Goal: Information Seeking & Learning: Find specific fact

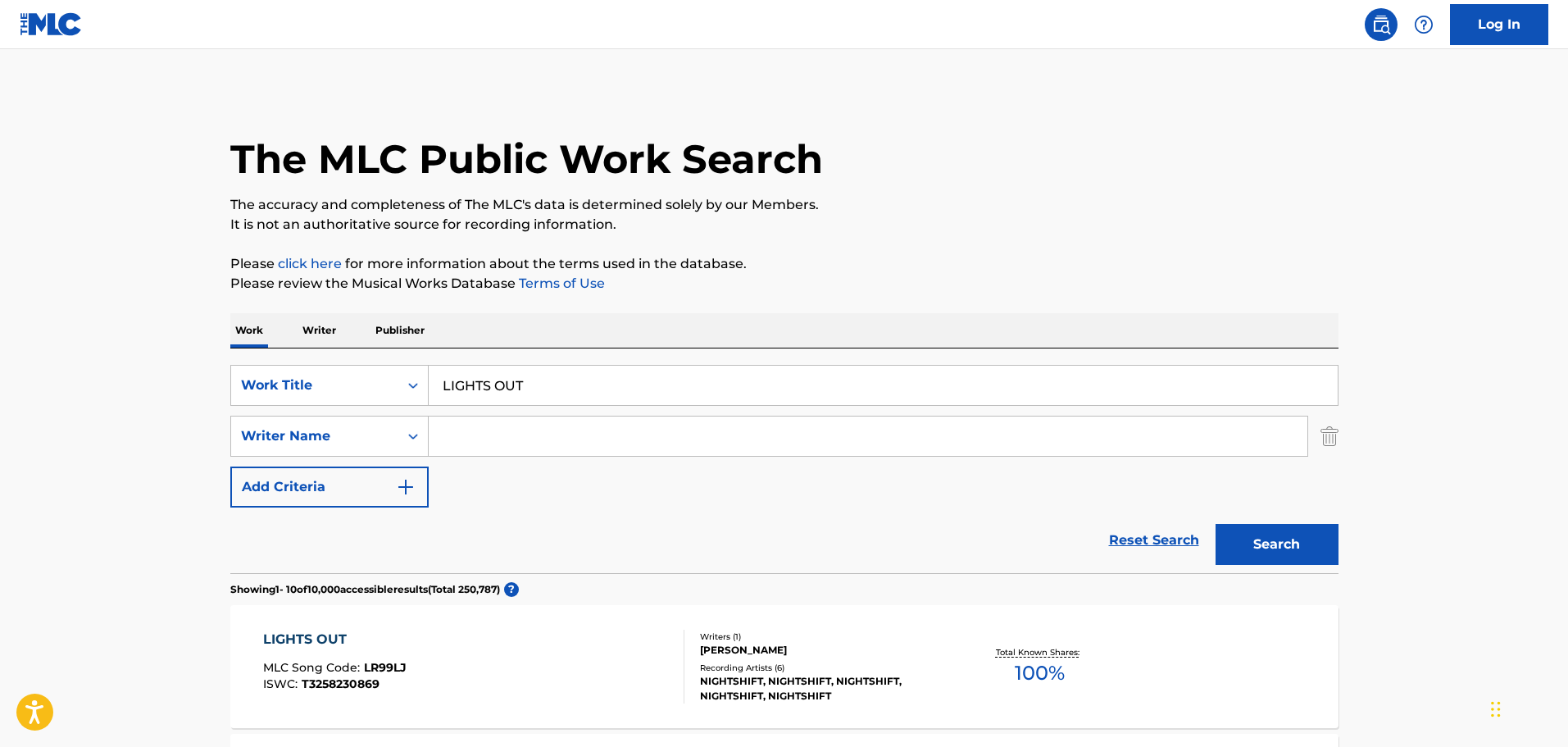
click at [417, 397] on div "Search Form" at bounding box center [413, 385] width 29 height 29
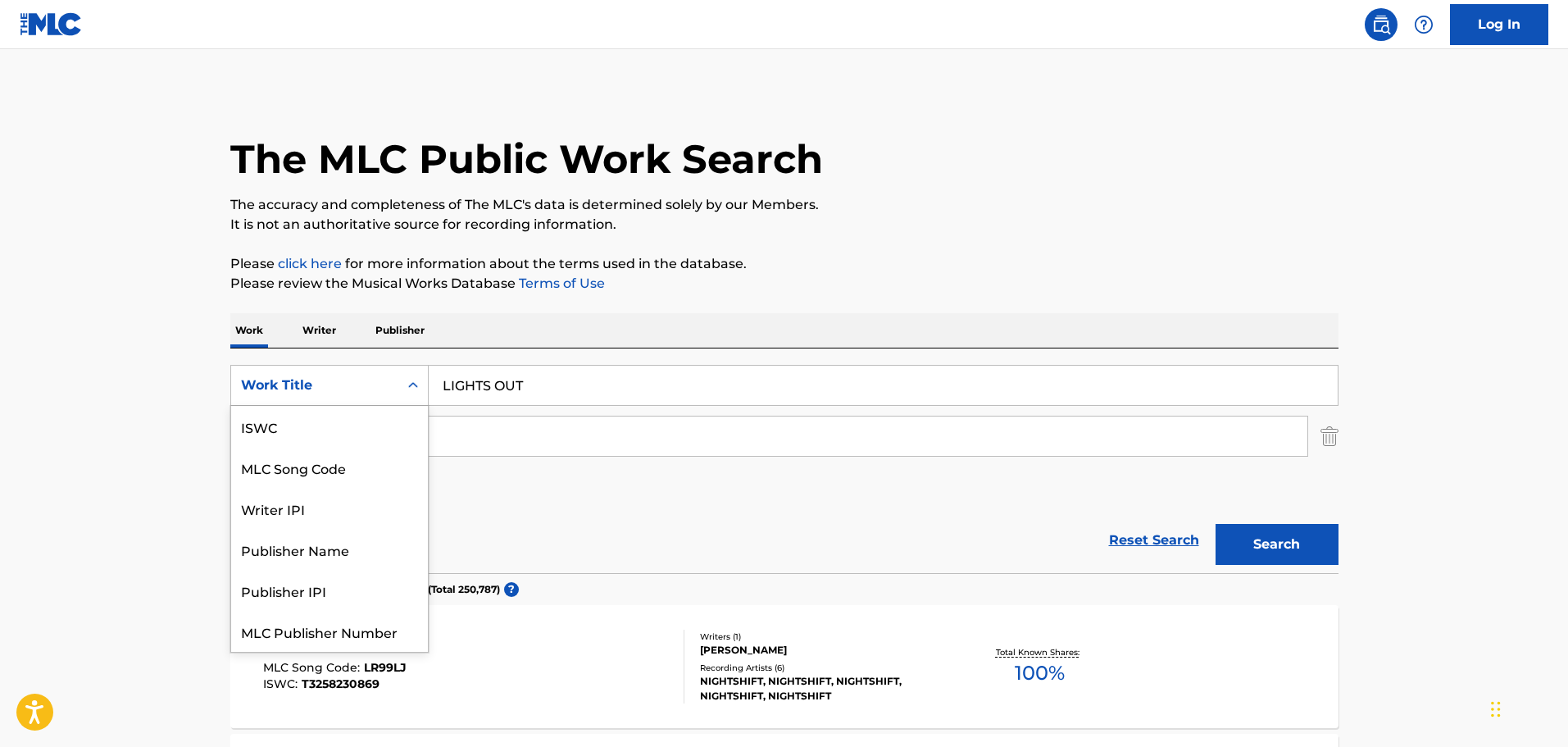
scroll to position [41, 0]
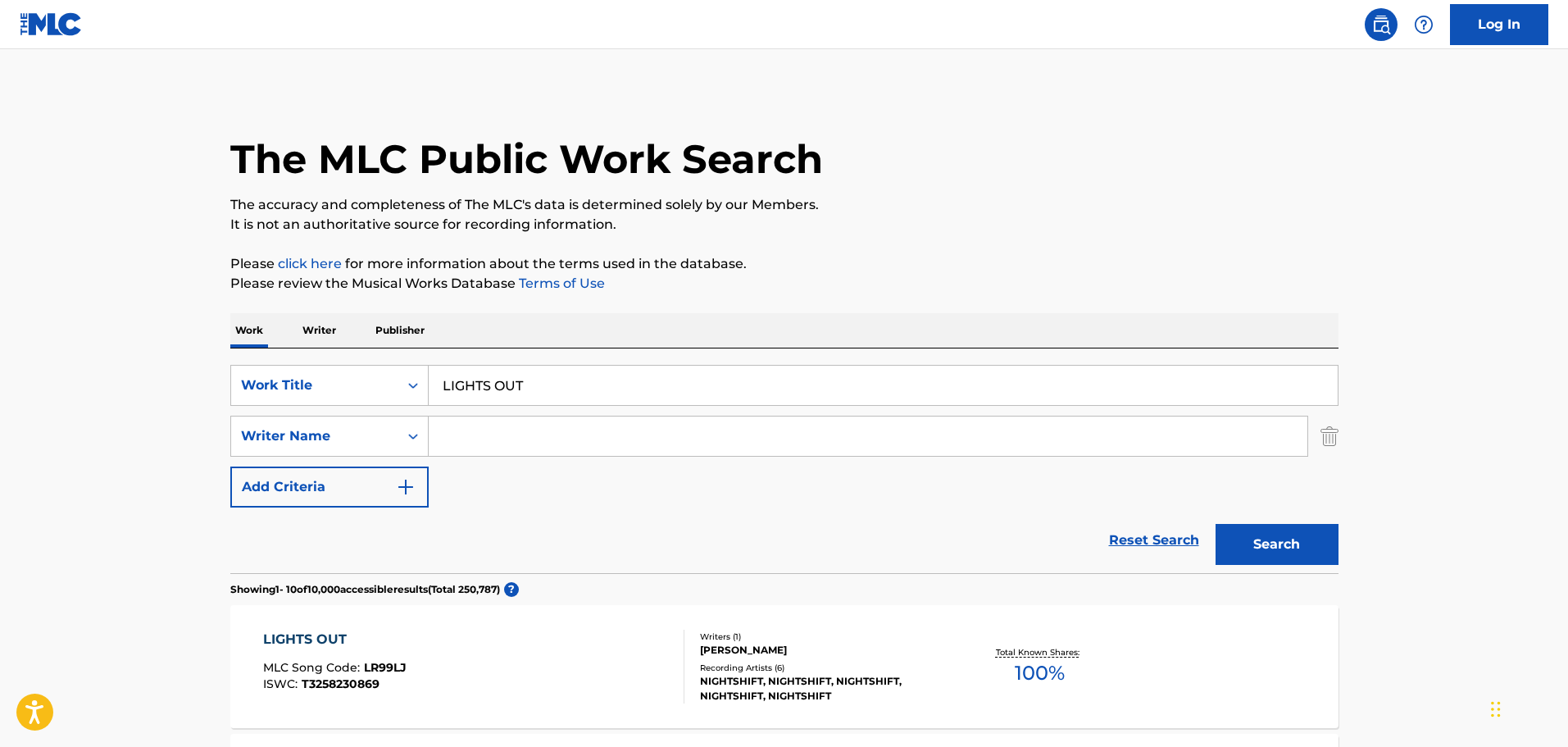
click at [417, 391] on icon "Search Form" at bounding box center [413, 385] width 16 height 16
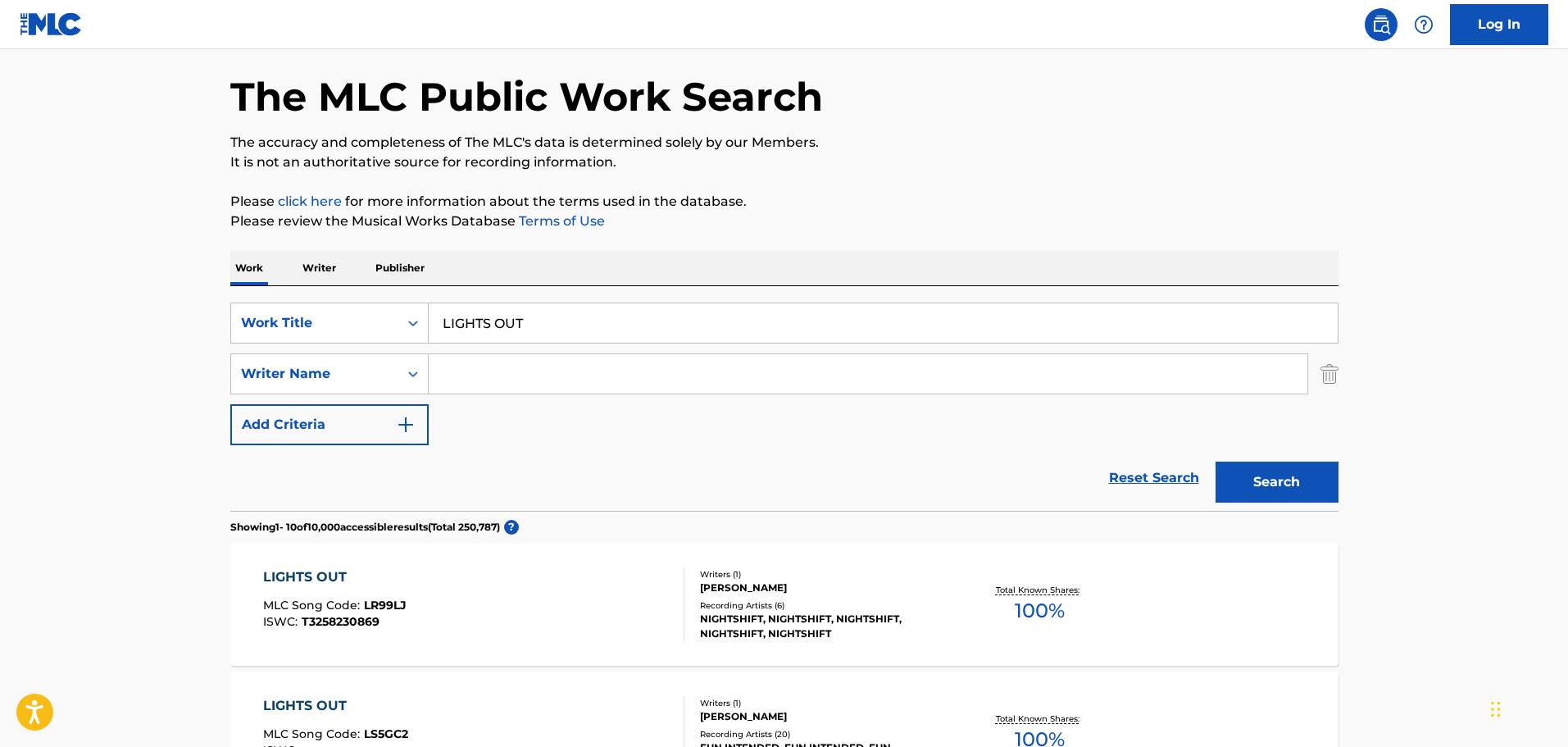
scroll to position [164, 0]
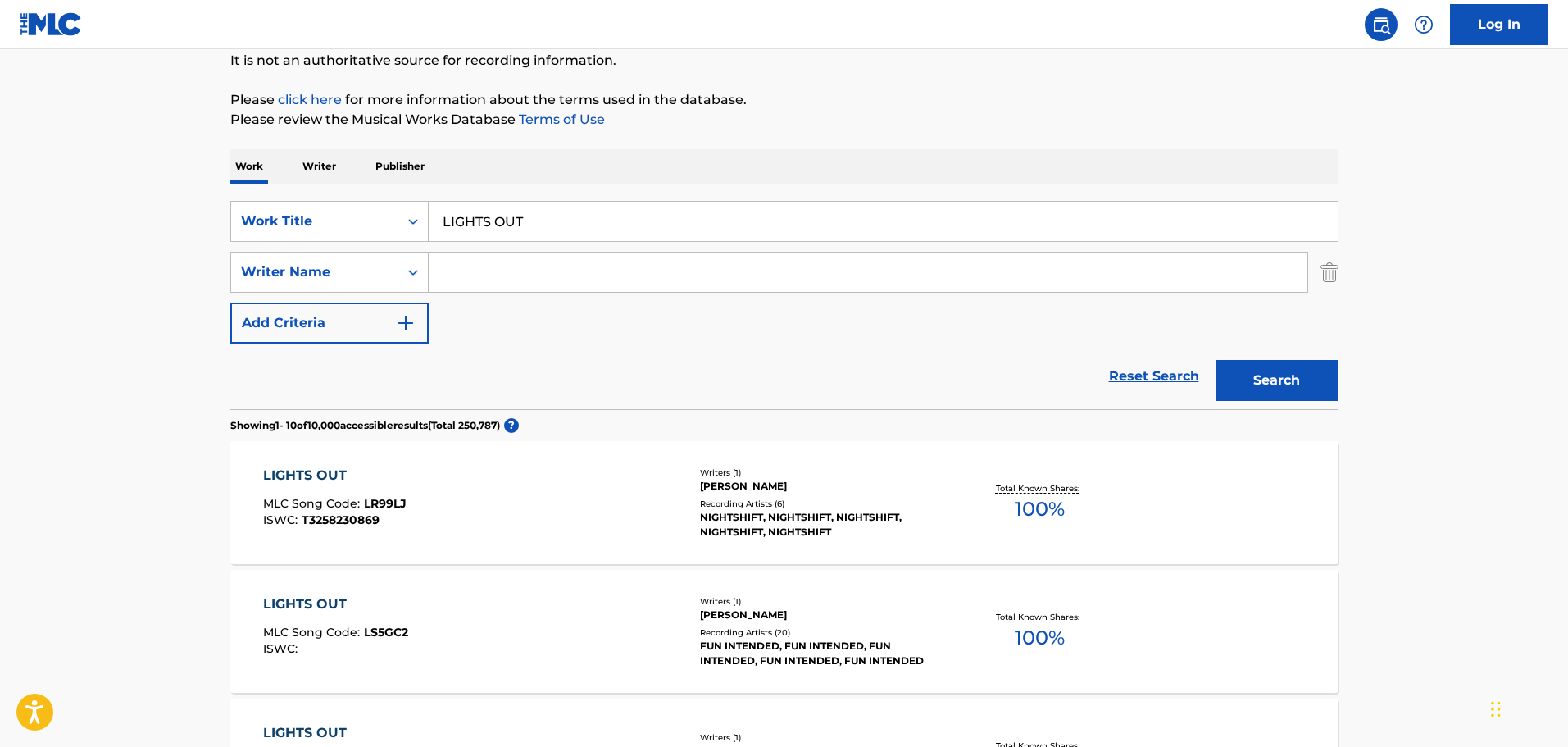
drag, startPoint x: 548, startPoint y: 225, endPoint x: 416, endPoint y: 242, distance: 133.1
click at [416, 242] on div "SearchWithCriteria7238a9fc-3dd3-4c60-b468-09571e440d19 Work Title LIGHTS OUT Se…" at bounding box center [785, 272] width 1108 height 143
paste input "[PERSON_NAME] [PERSON_NAME]"
type input "[PERSON_NAME] [PERSON_NAME]"
drag, startPoint x: 702, startPoint y: 225, endPoint x: 416, endPoint y: 216, distance: 286.1
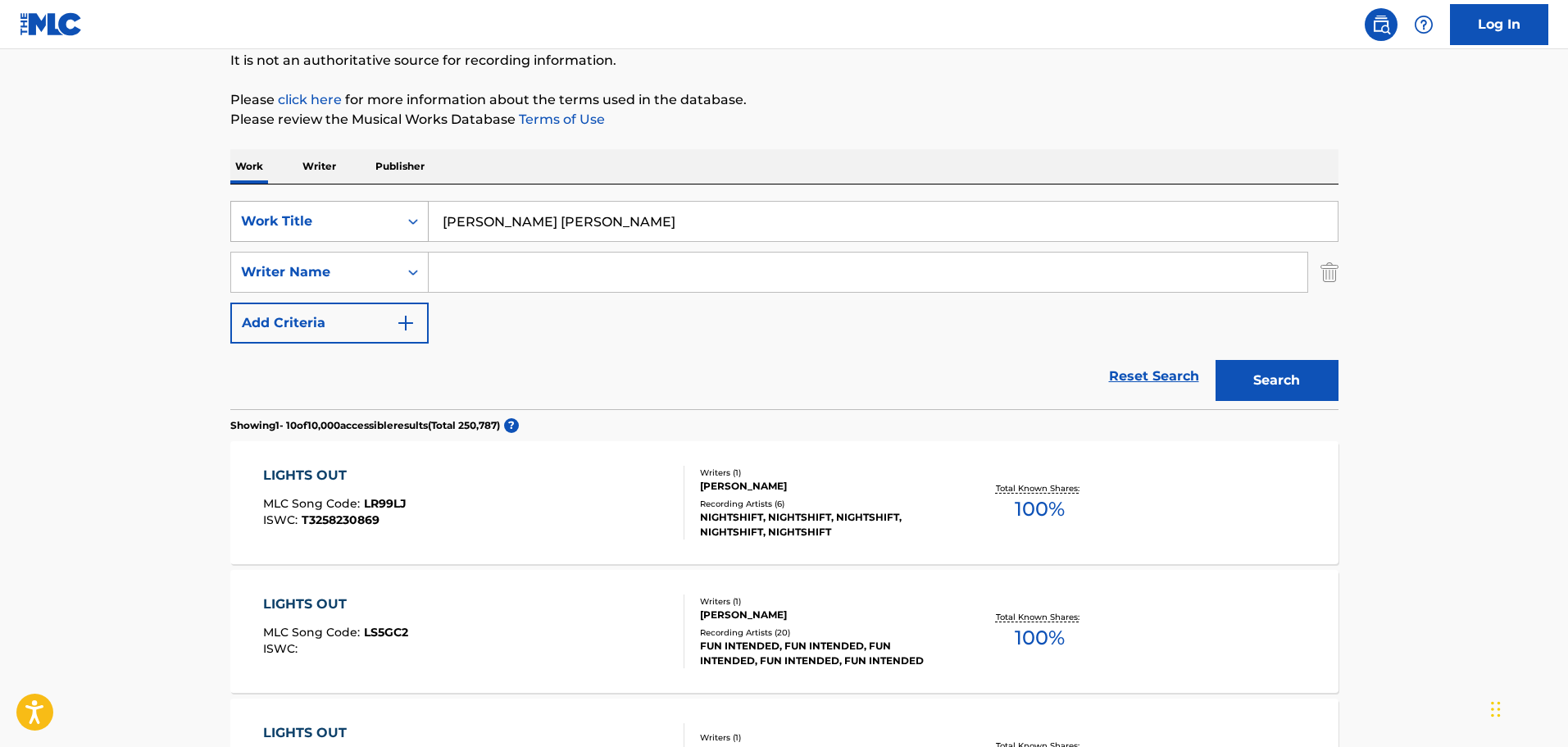
click at [416, 216] on div "SearchWithCriteria7238a9fc-3dd3-4c60-b468-09571e440d19 Work Title [PERSON_NAME]…" at bounding box center [785, 221] width 1108 height 41
click at [533, 280] on input "Search Form" at bounding box center [868, 272] width 878 height 39
paste input "[PERSON_NAME] [PERSON_NAME]"
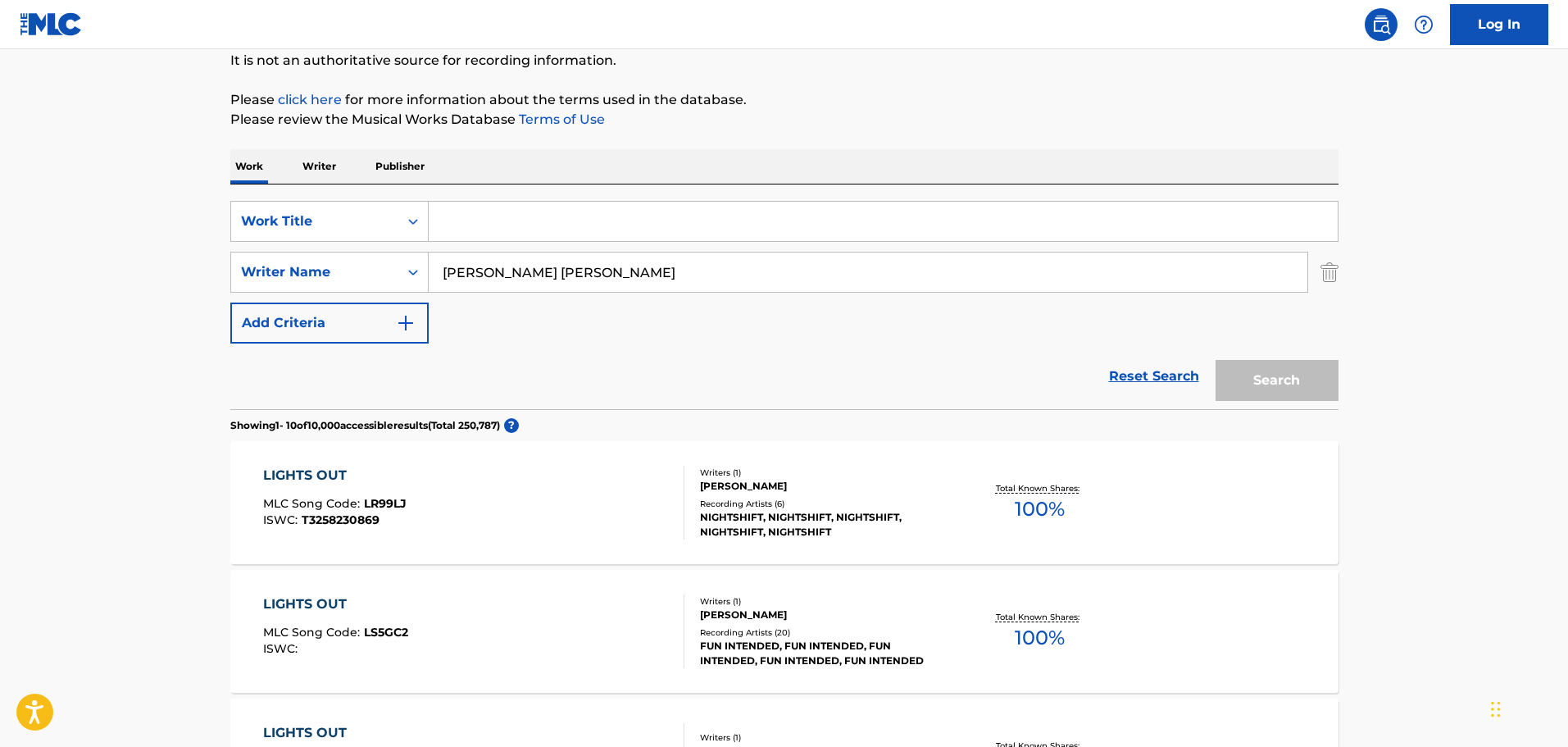
type input "[PERSON_NAME] [PERSON_NAME]"
click at [476, 238] on input "Search Form" at bounding box center [883, 221] width 909 height 39
paste input "There's Nothing Holdin' Me Back"
type input "There's Nothing Holdin' Me Back"
click at [1221, 378] on button "Search" at bounding box center [1276, 380] width 123 height 41
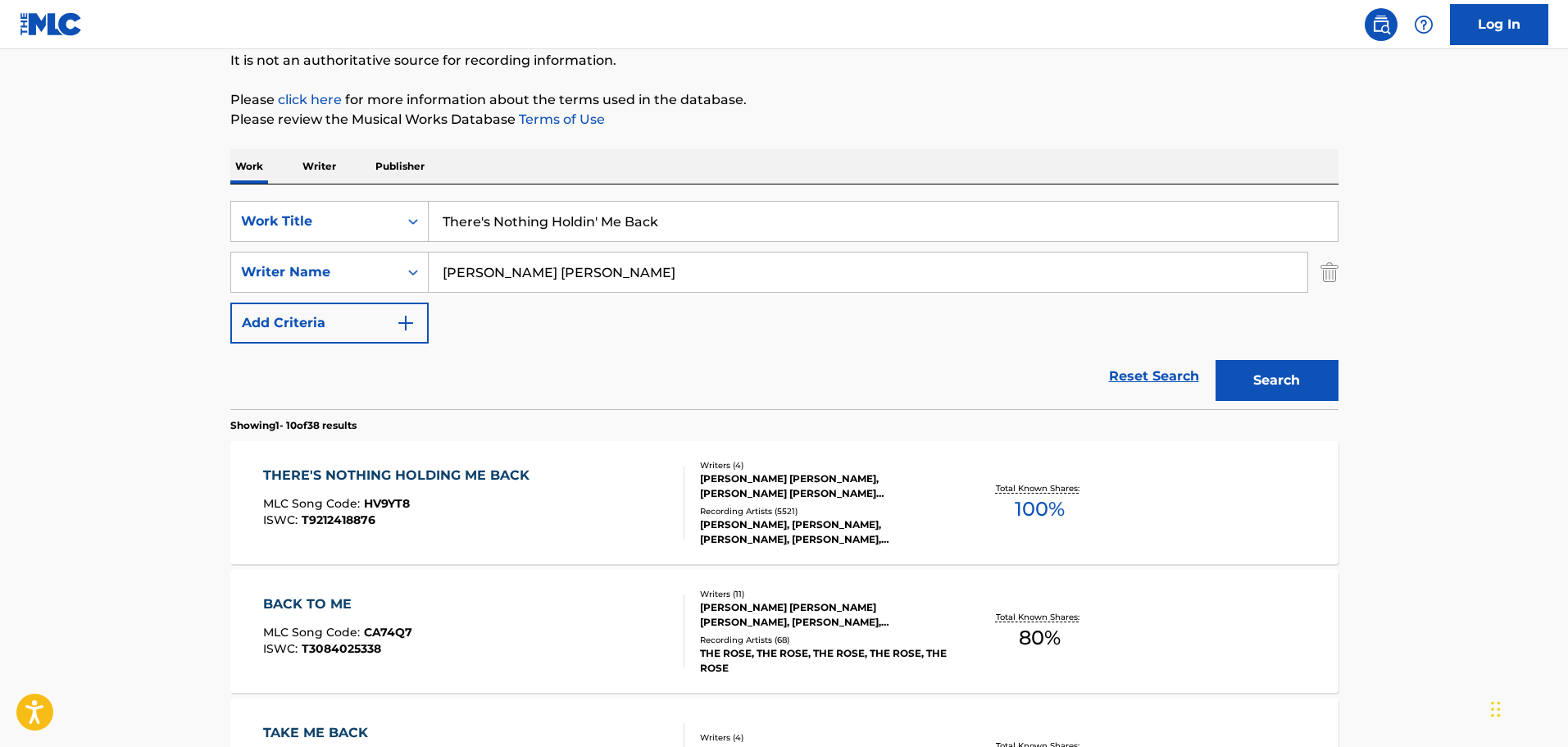
click at [754, 500] on div "[PERSON_NAME] [PERSON_NAME], [PERSON_NAME] [PERSON_NAME] [PERSON_NAME], [PERSON…" at bounding box center [824, 486] width 248 height 29
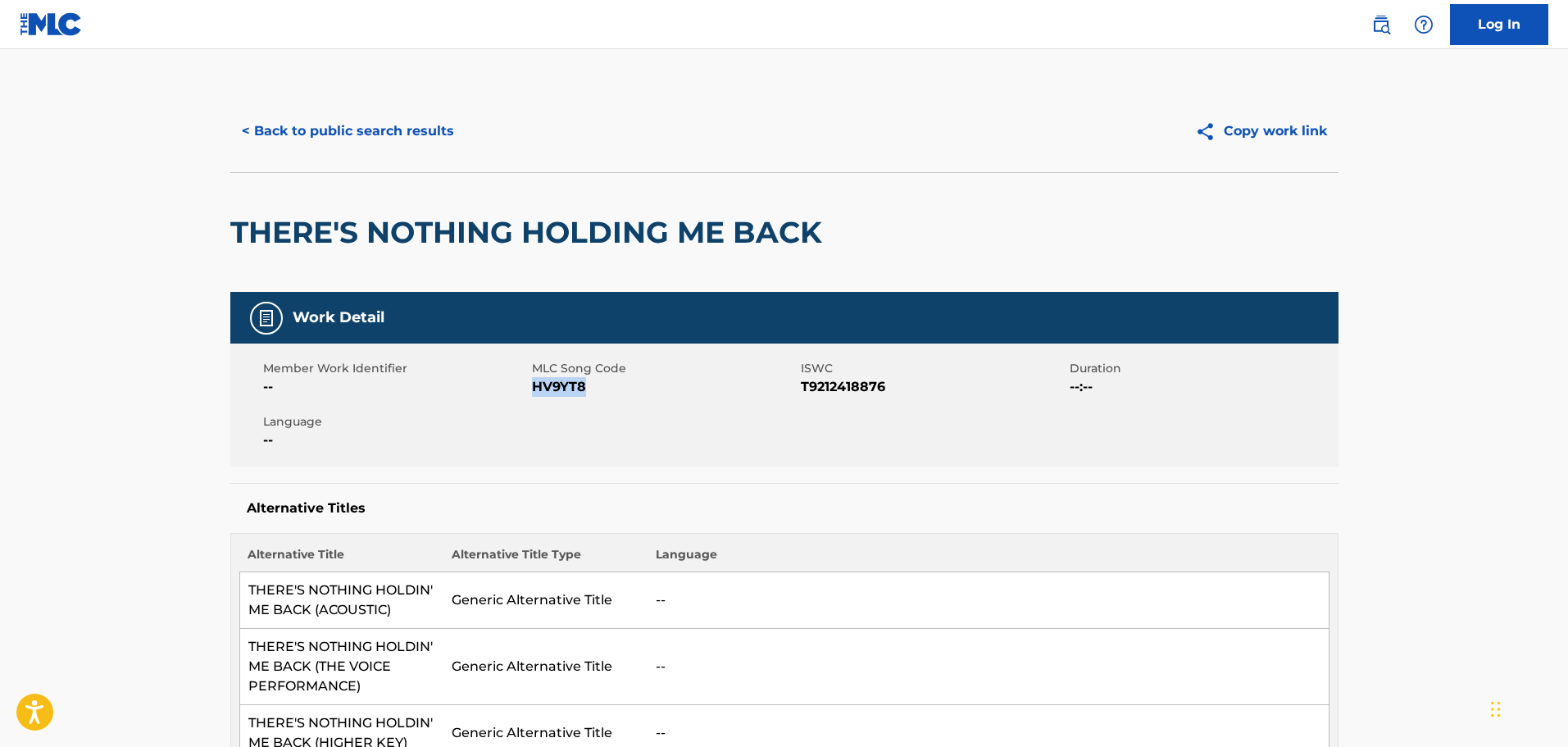
drag, startPoint x: 599, startPoint y: 393, endPoint x: 533, endPoint y: 389, distance: 66.1
click at [533, 389] on span "HV9YT8" at bounding box center [664, 387] width 264 height 20
copy span "HV9YT8"
click at [395, 133] on button "< Back to public search results" at bounding box center [348, 131] width 235 height 41
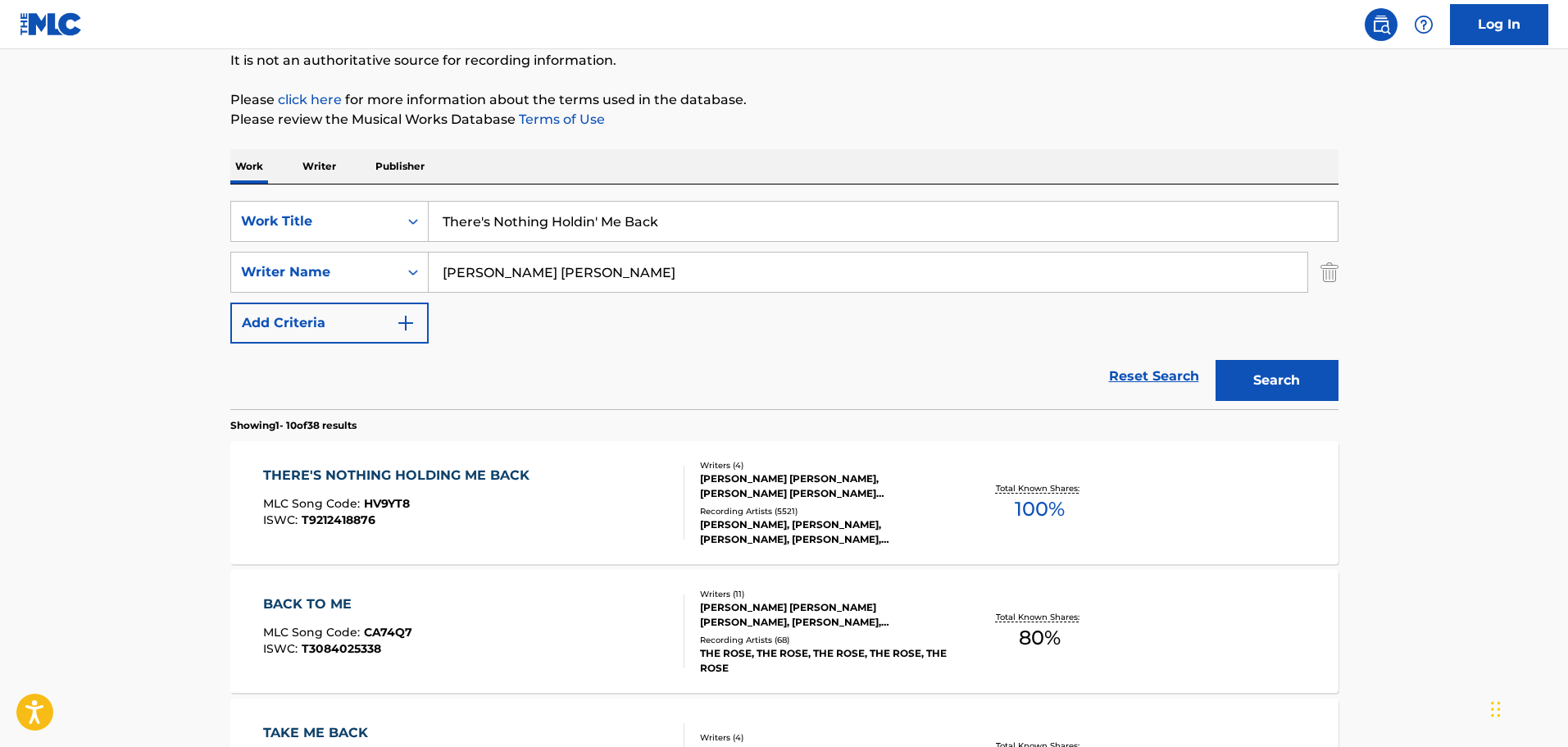
drag, startPoint x: 670, startPoint y: 224, endPoint x: 14, endPoint y: 238, distance: 656.1
type input "FIDGETT FEET"
drag, startPoint x: 681, startPoint y: 271, endPoint x: 222, endPoint y: 275, distance: 459.0
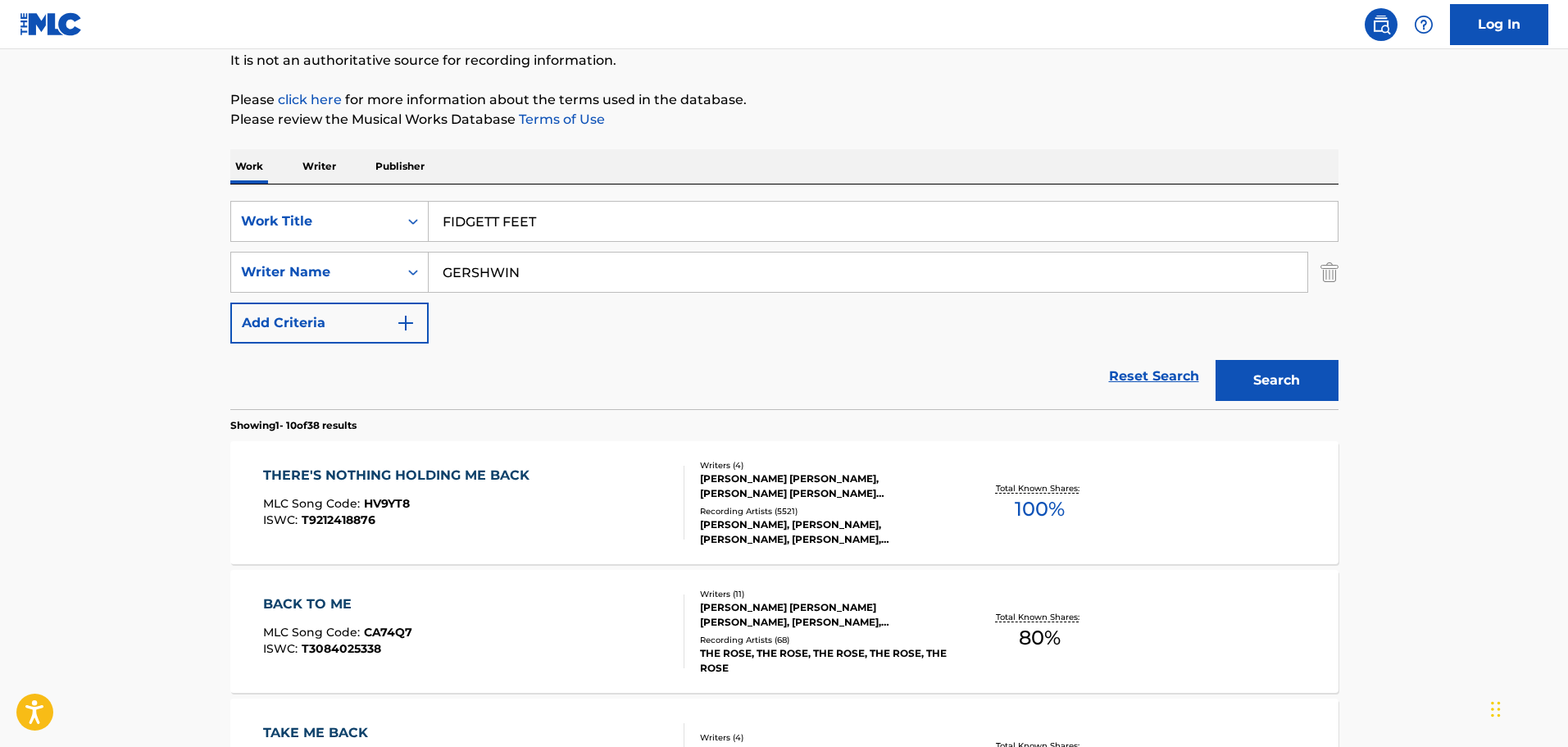
type input "GERSHWIN"
click at [1216, 360] on button "Search" at bounding box center [1276, 380] width 123 height 41
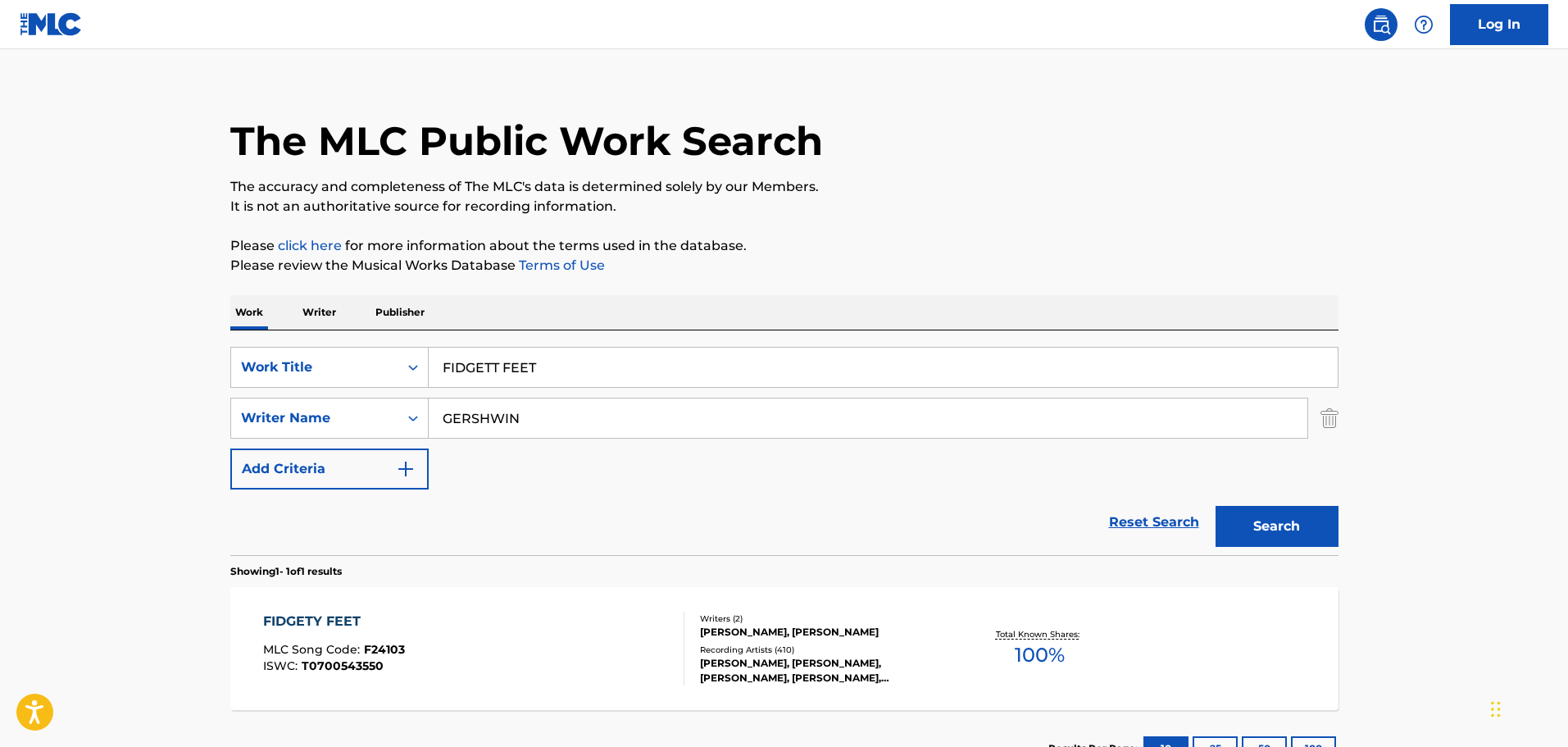
scroll to position [145, 0]
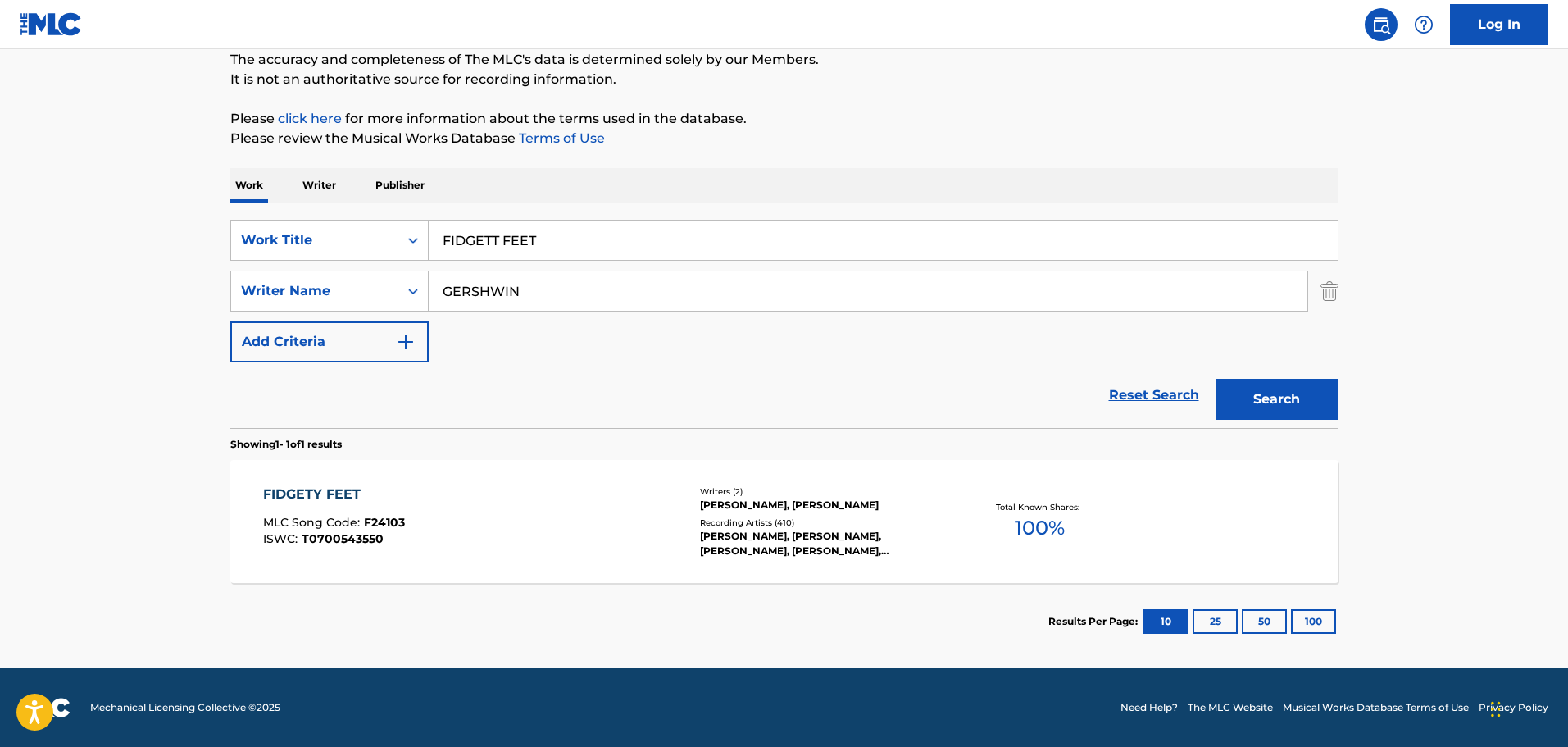
click at [723, 521] on div "Recording Artists ( 410 )" at bounding box center [824, 523] width 248 height 13
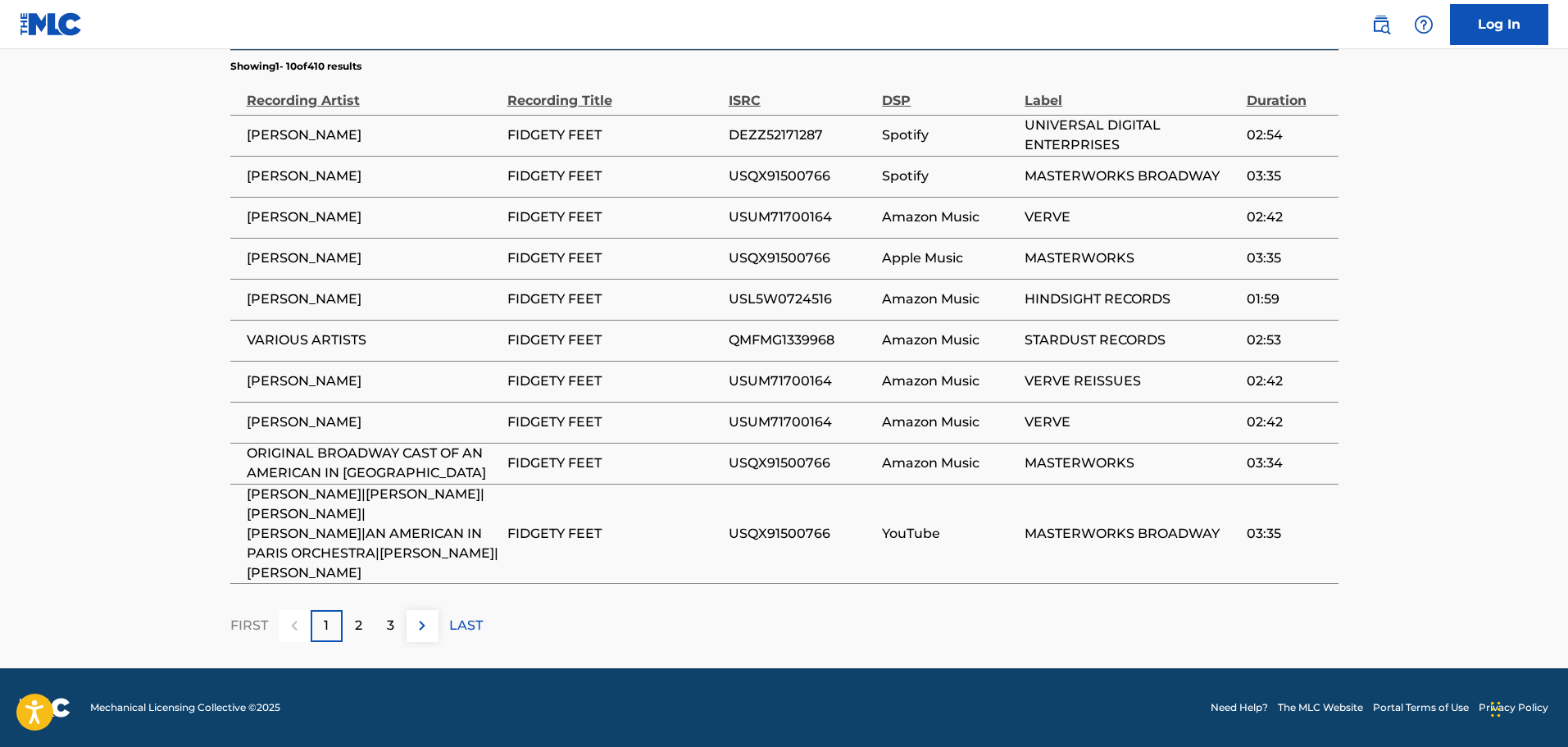
scroll to position [1246, 0]
click at [361, 632] on p "2" at bounding box center [359, 626] width 7 height 20
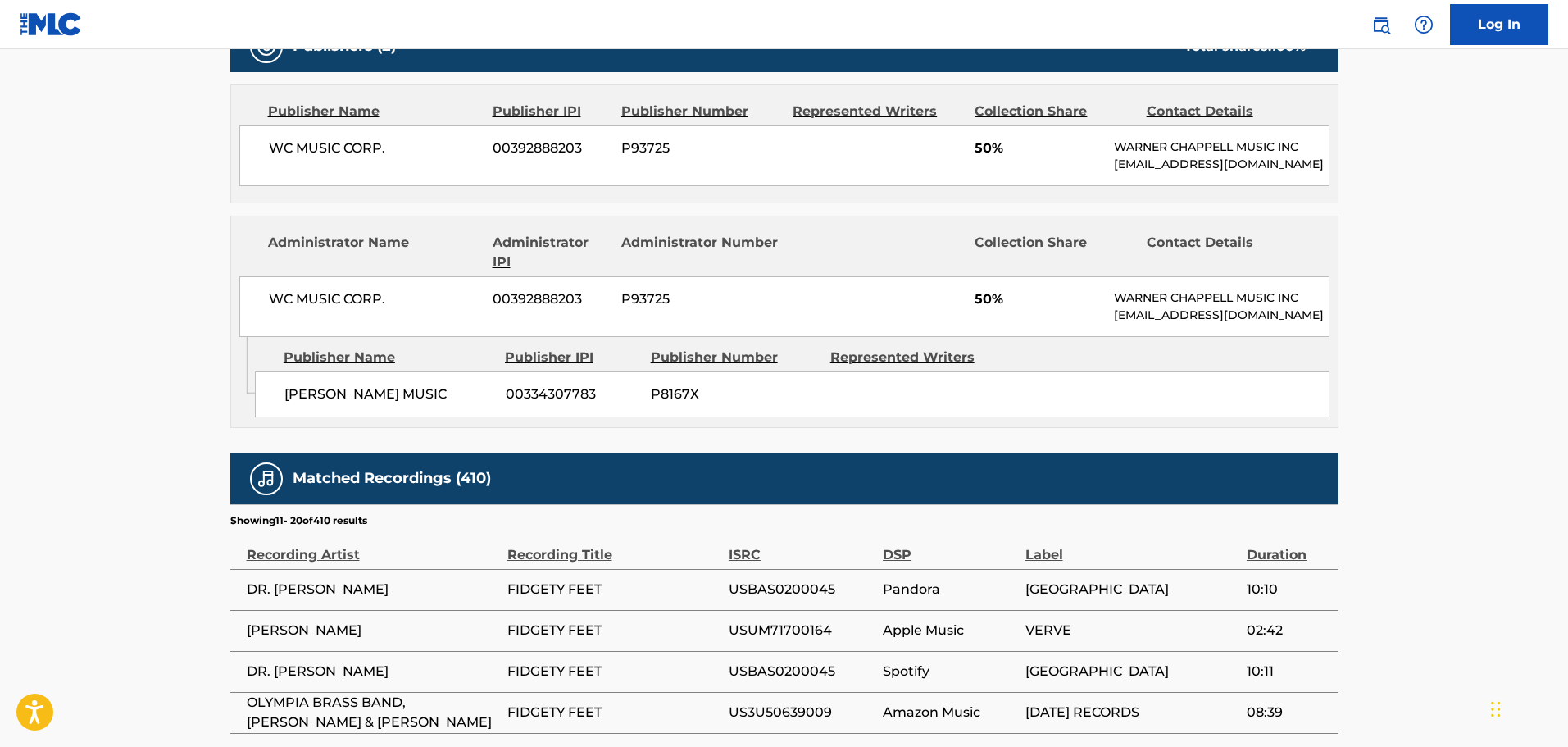
scroll to position [1207, 0]
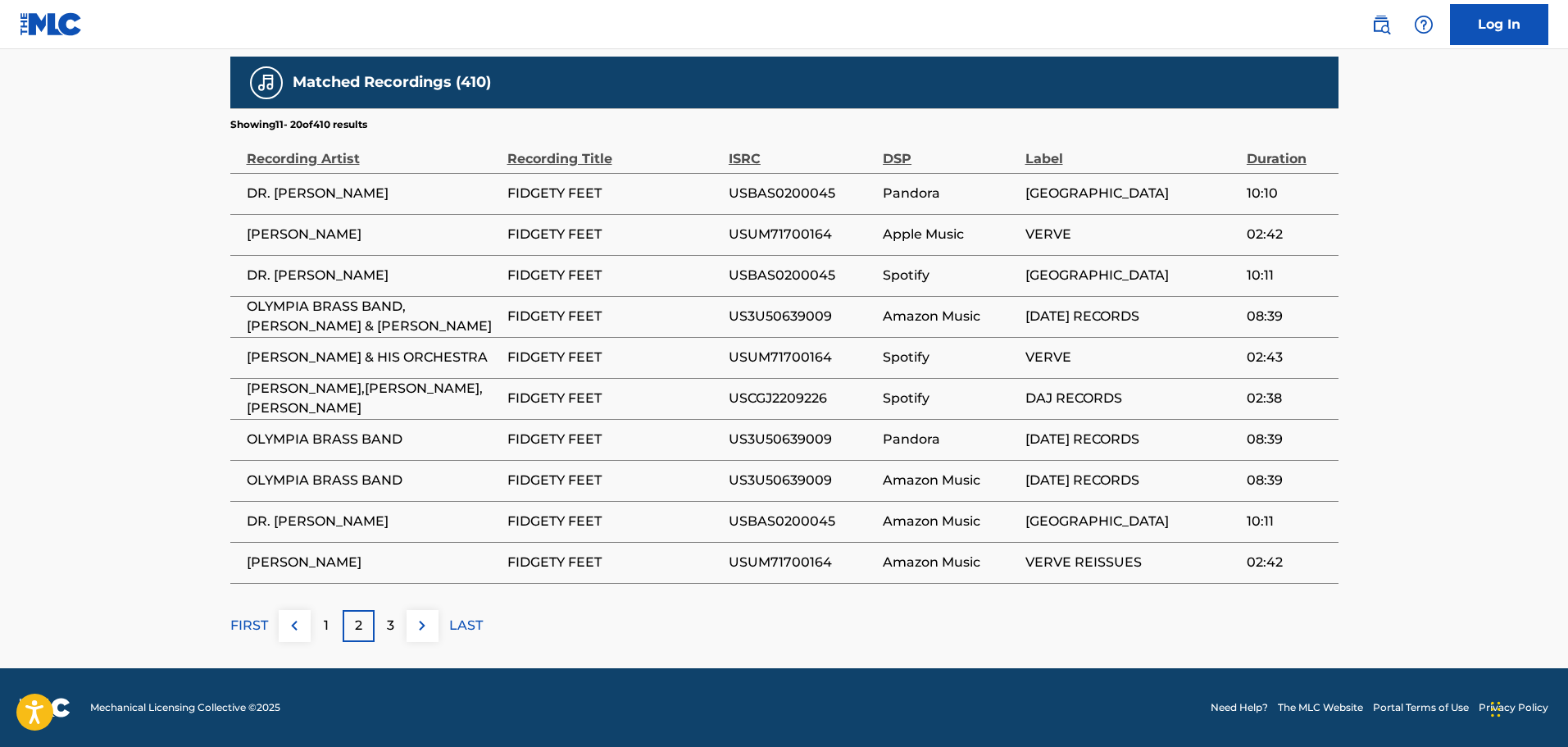
click at [394, 634] on div "3" at bounding box center [390, 625] width 32 height 32
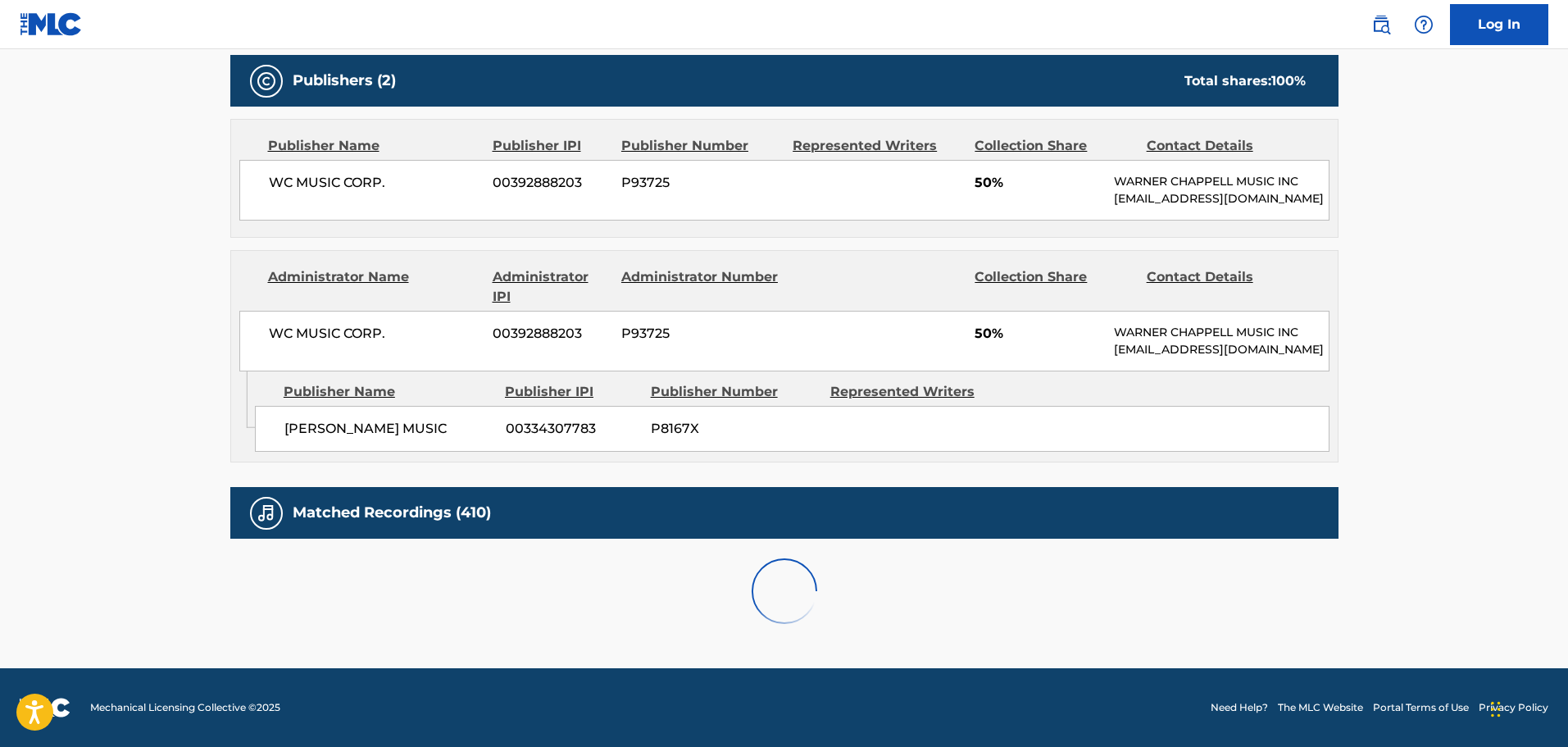
scroll to position [1225, 0]
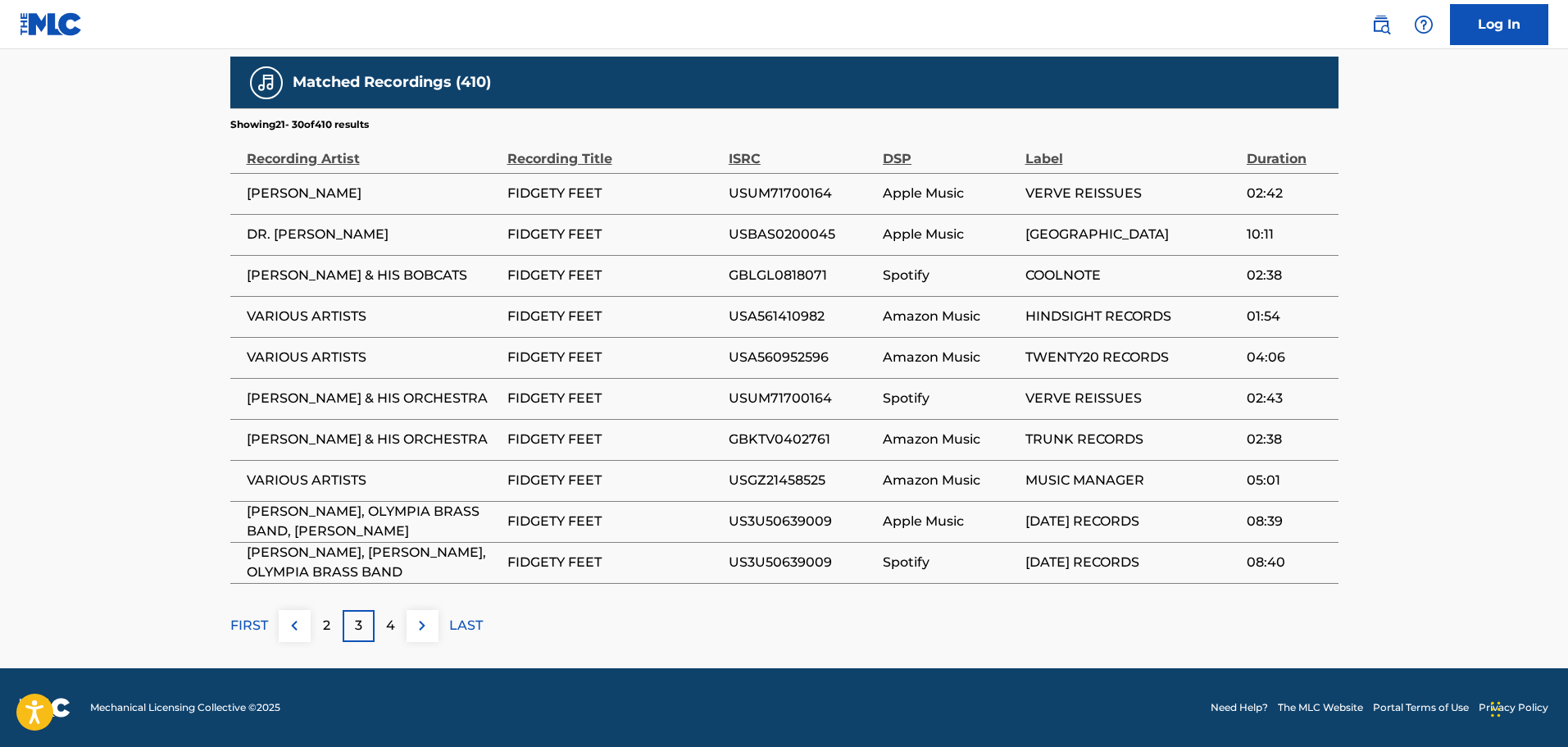
click at [302, 622] on img at bounding box center [294, 626] width 20 height 20
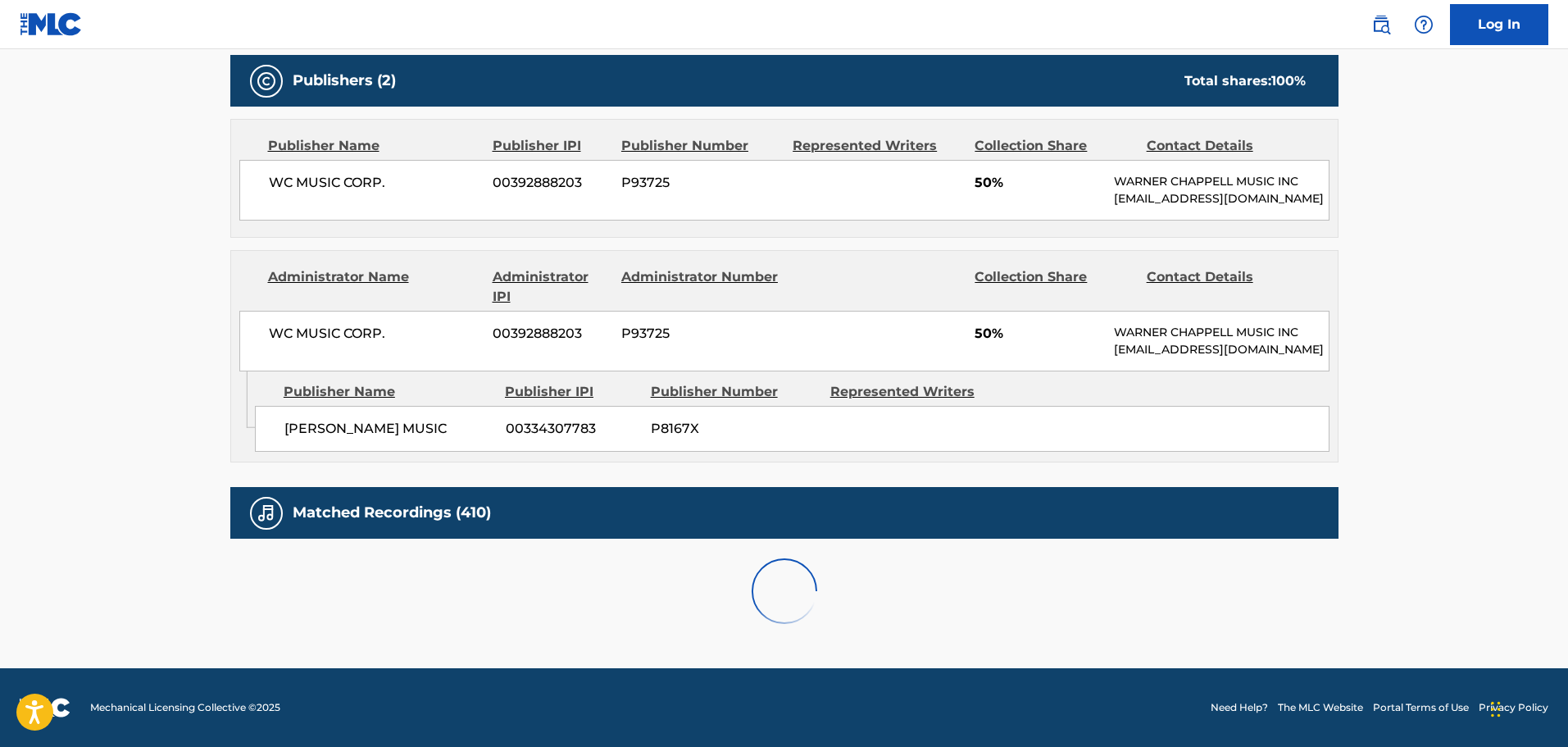
scroll to position [1207, 0]
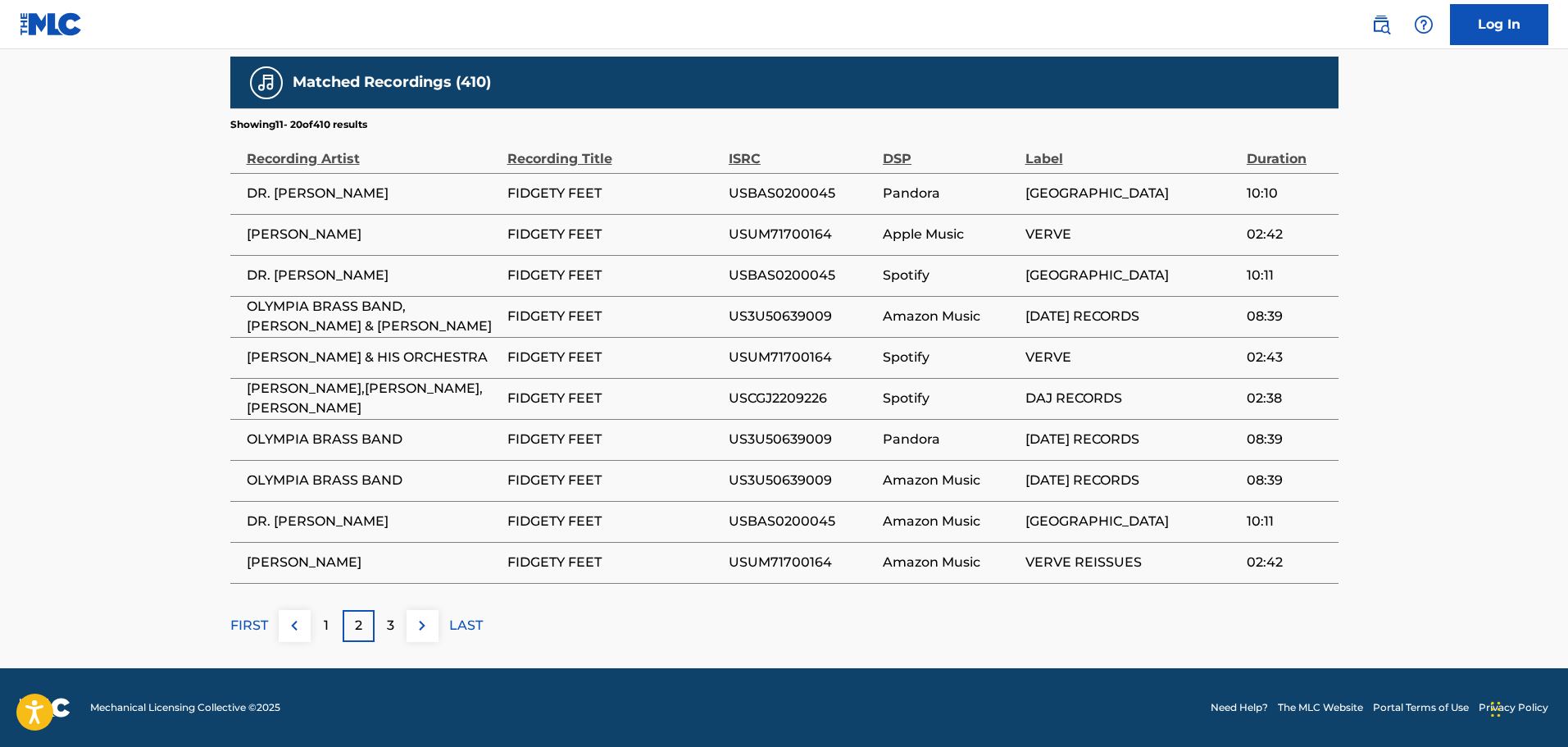
click at [330, 616] on div "1" at bounding box center [326, 625] width 32 height 32
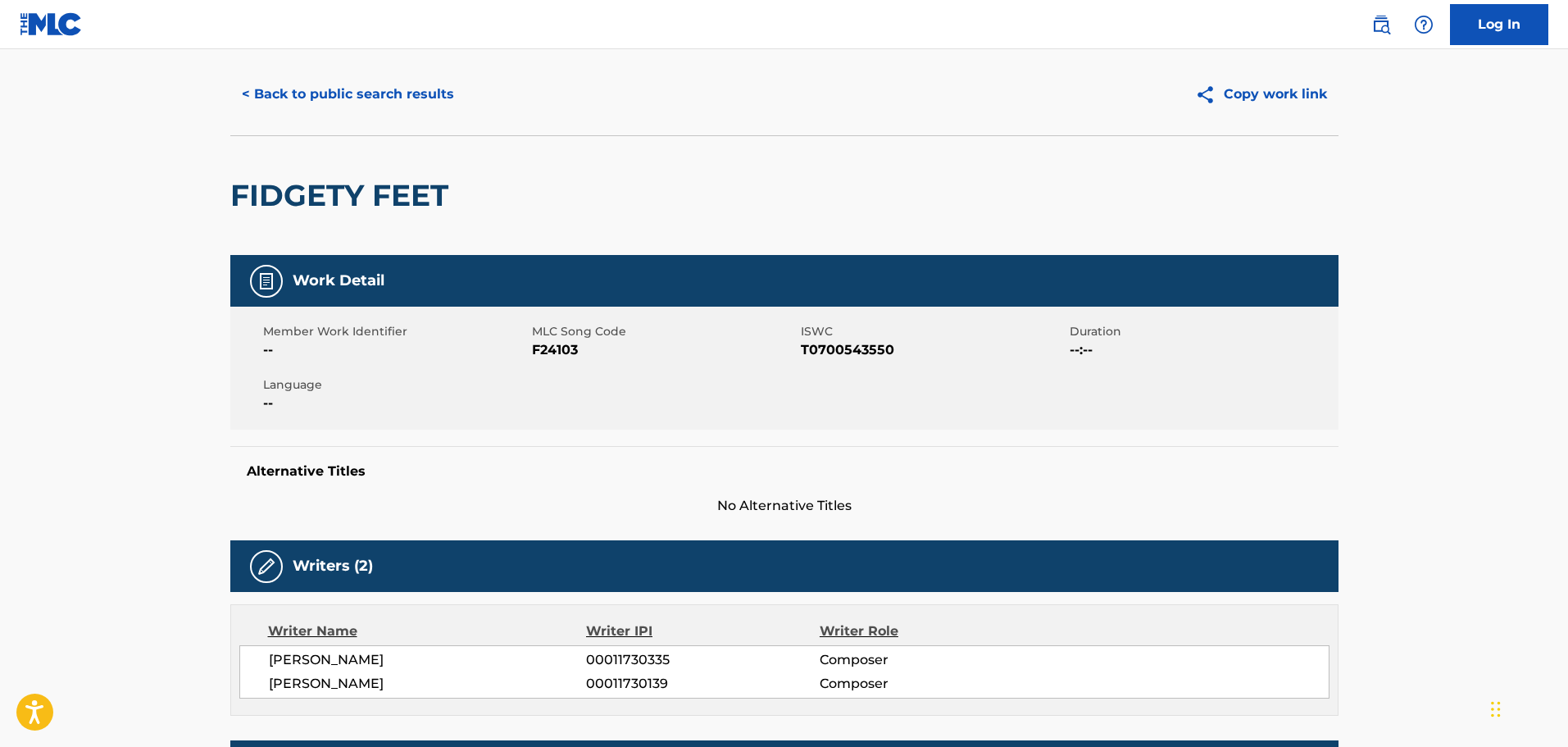
scroll to position [0, 0]
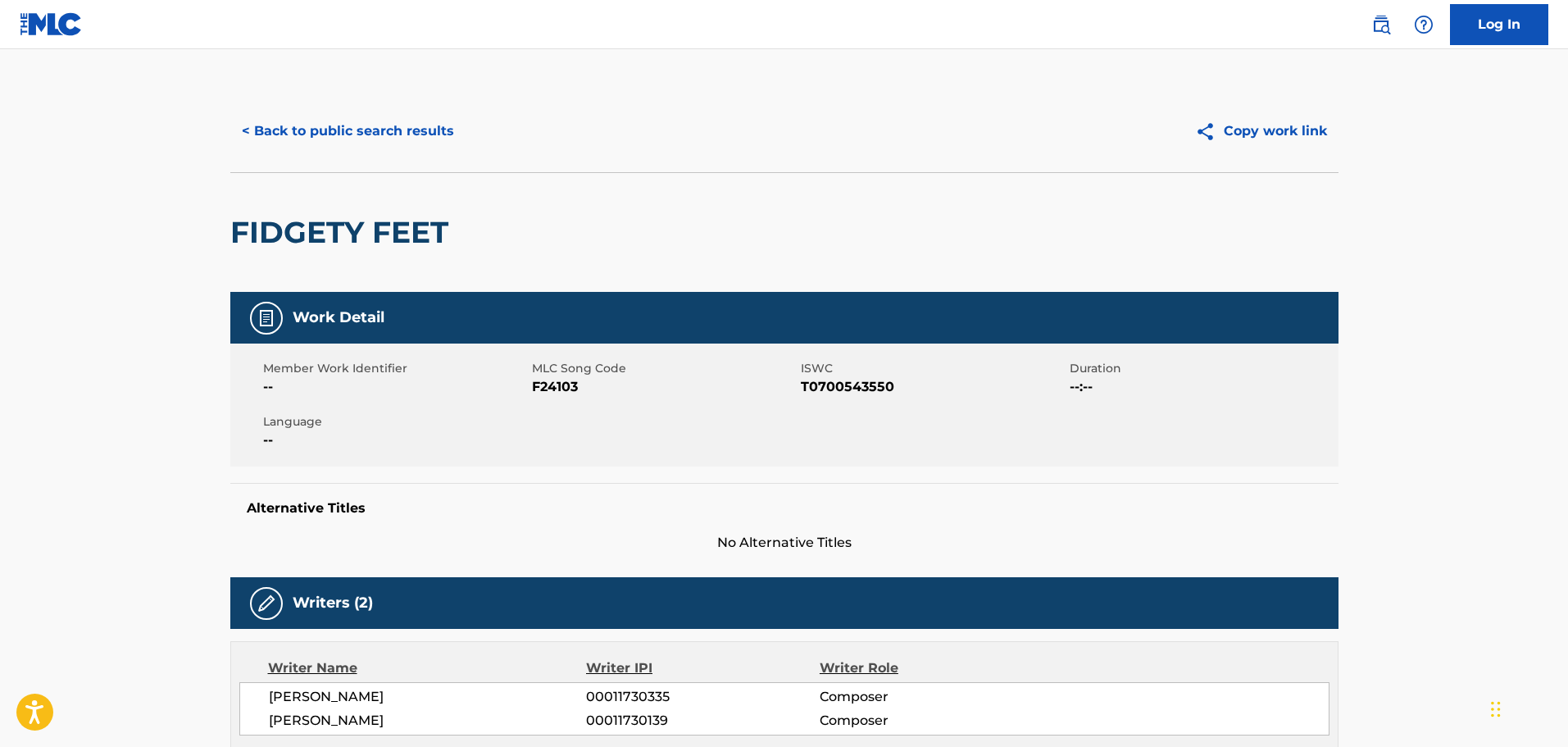
click at [372, 133] on button "< Back to public search results" at bounding box center [348, 131] width 235 height 41
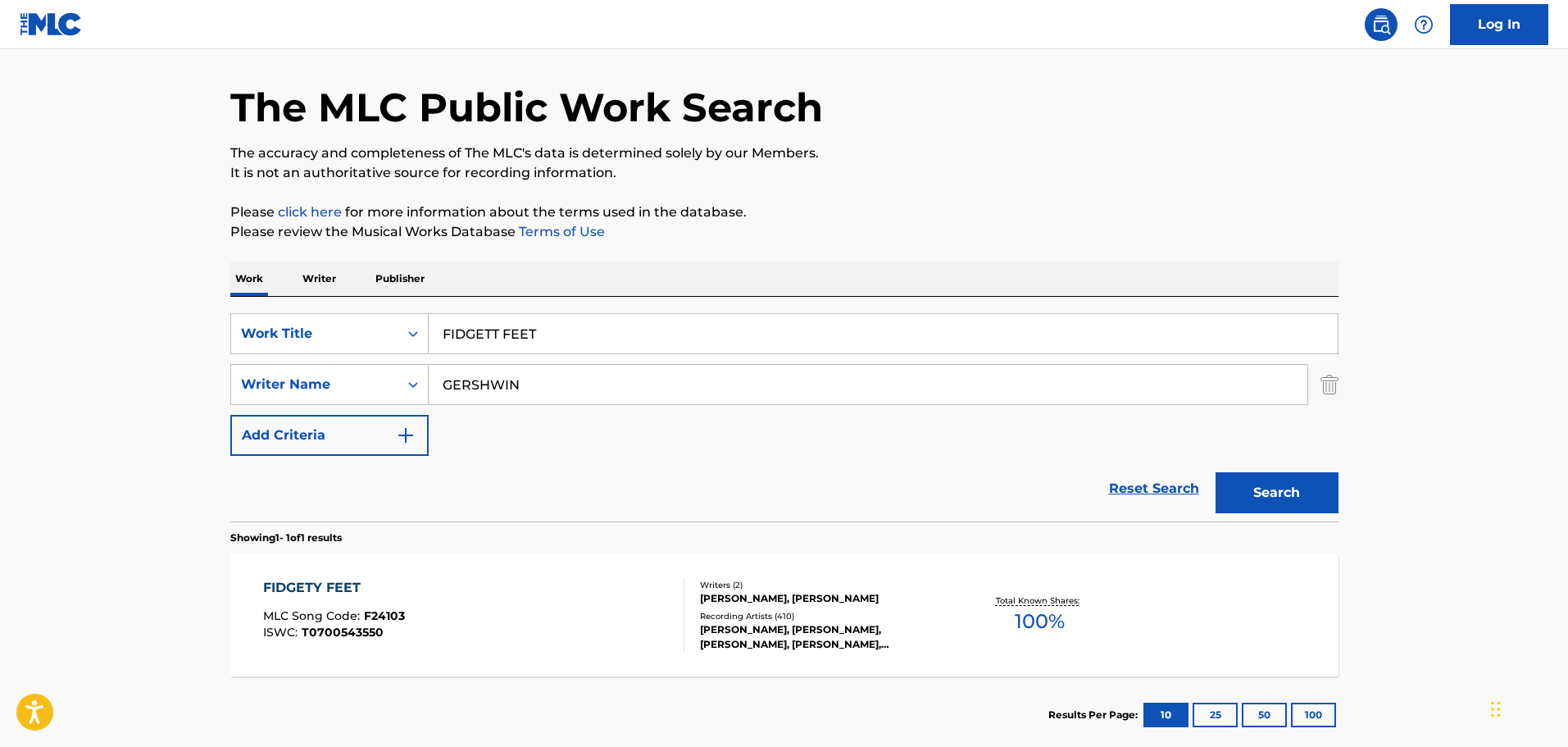
drag, startPoint x: 554, startPoint y: 341, endPoint x: 429, endPoint y: 343, distance: 125.0
click at [429, 343] on input "FIDGETT FEET" at bounding box center [883, 334] width 909 height 39
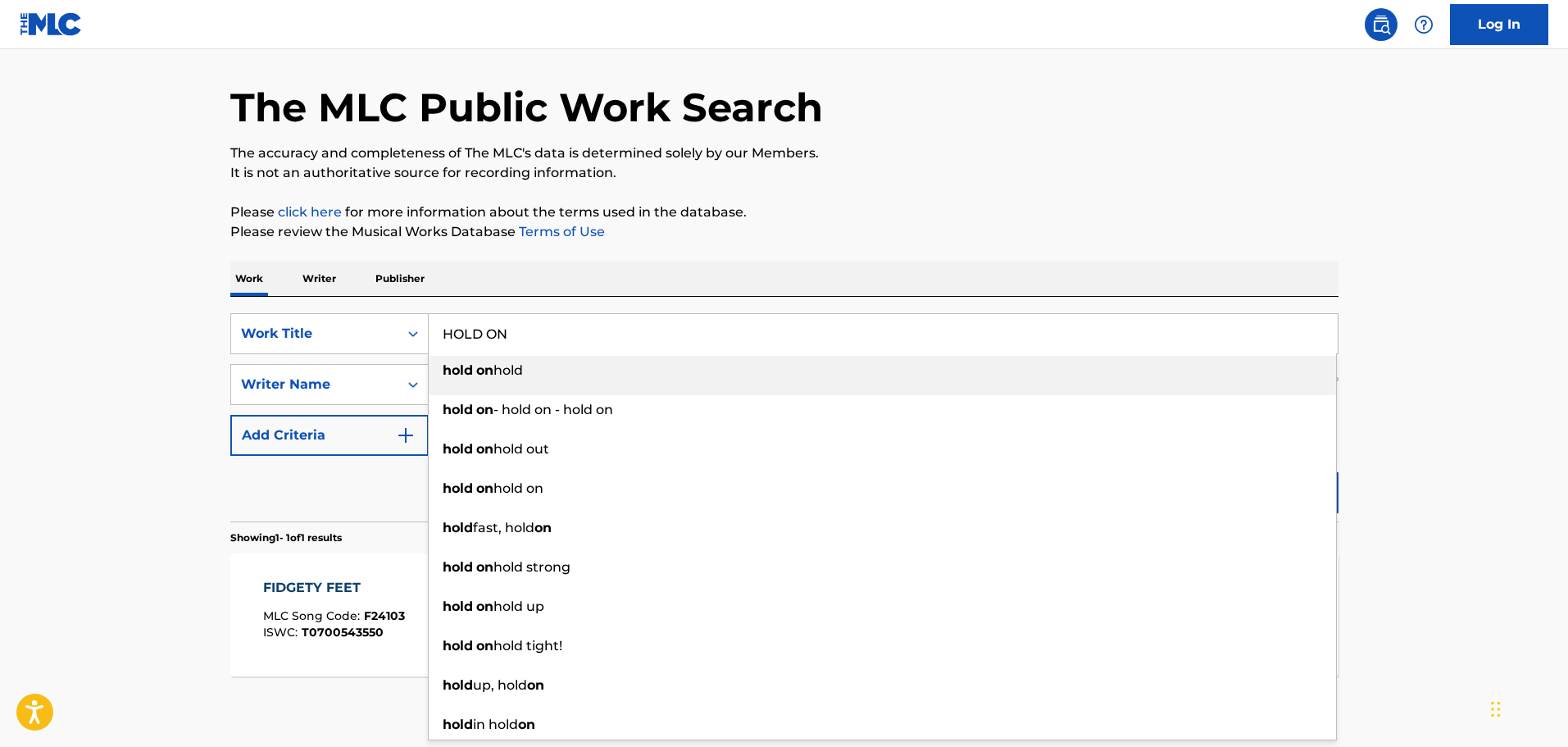
type input "HOLD ON"
click at [762, 245] on div "The MLC Public Work Search The accuracy and completeness of The MLC's data is d…" at bounding box center [784, 395] width 1147 height 715
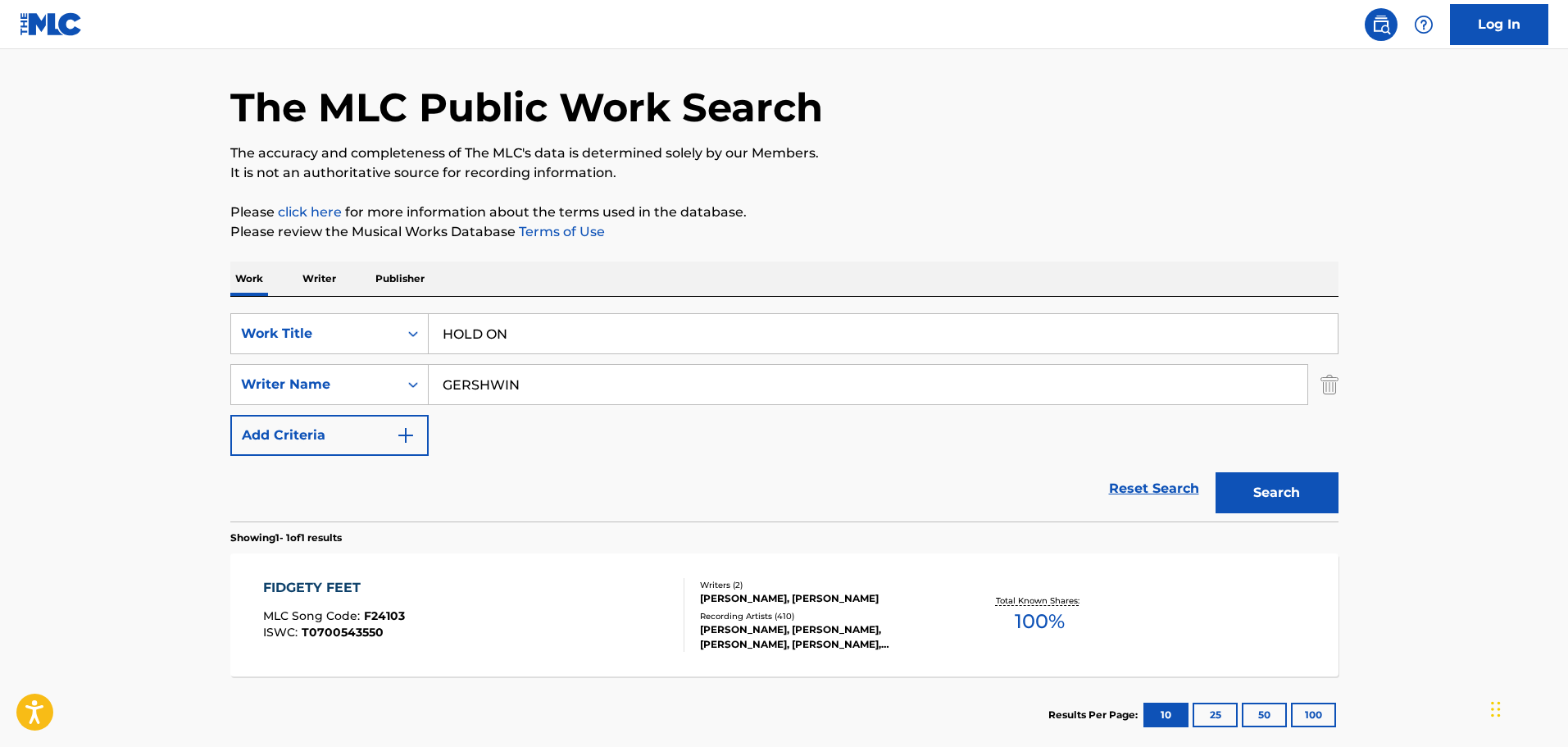
drag, startPoint x: 554, startPoint y: 391, endPoint x: 315, endPoint y: 446, distance: 245.2
click at [315, 446] on div "SearchWithCriteria7238a9fc-3dd3-4c60-b468-09571e440d19 Work Title HOLD ON Searc…" at bounding box center [785, 384] width 1108 height 143
click at [1295, 491] on button "Search" at bounding box center [1276, 493] width 123 height 41
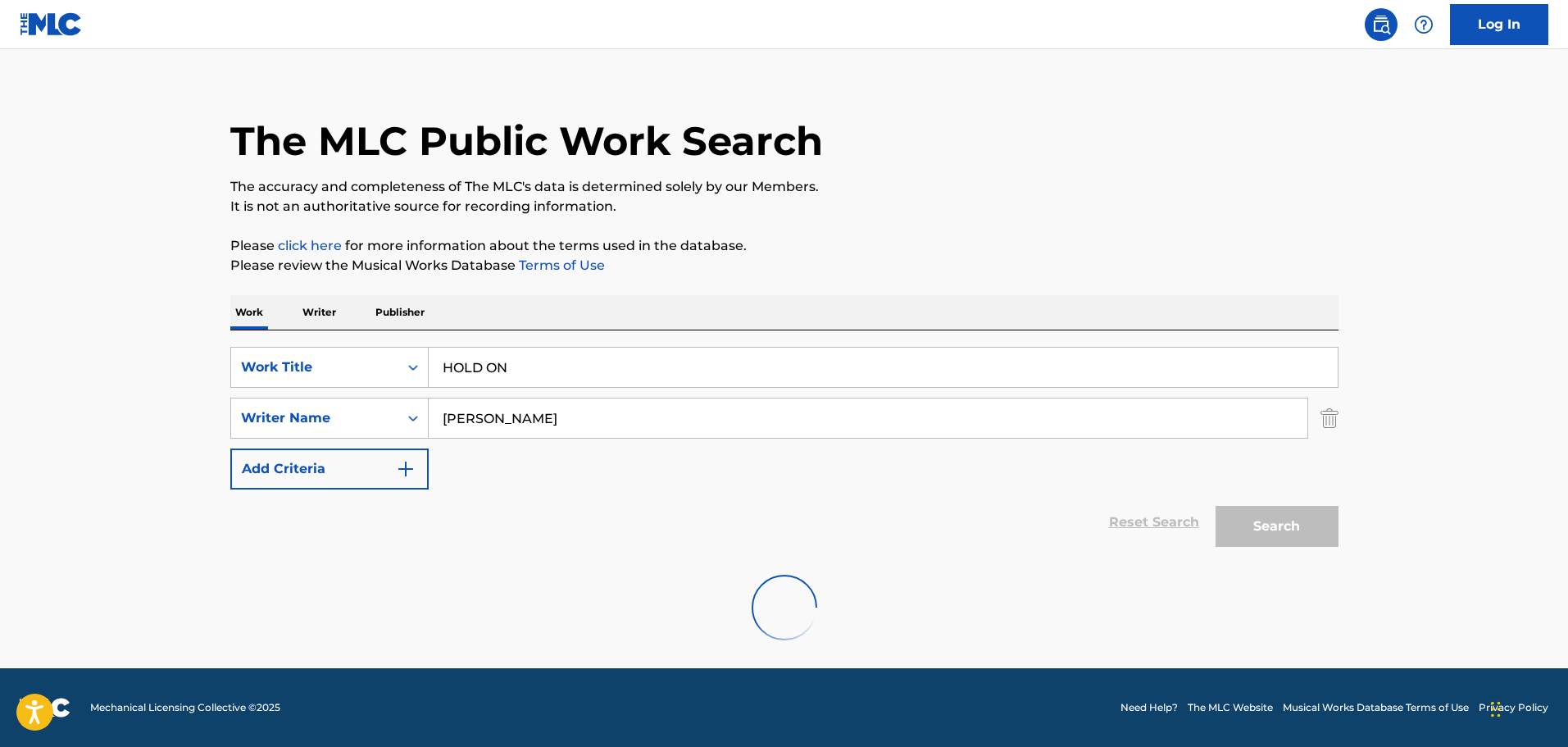
scroll to position [0, 0]
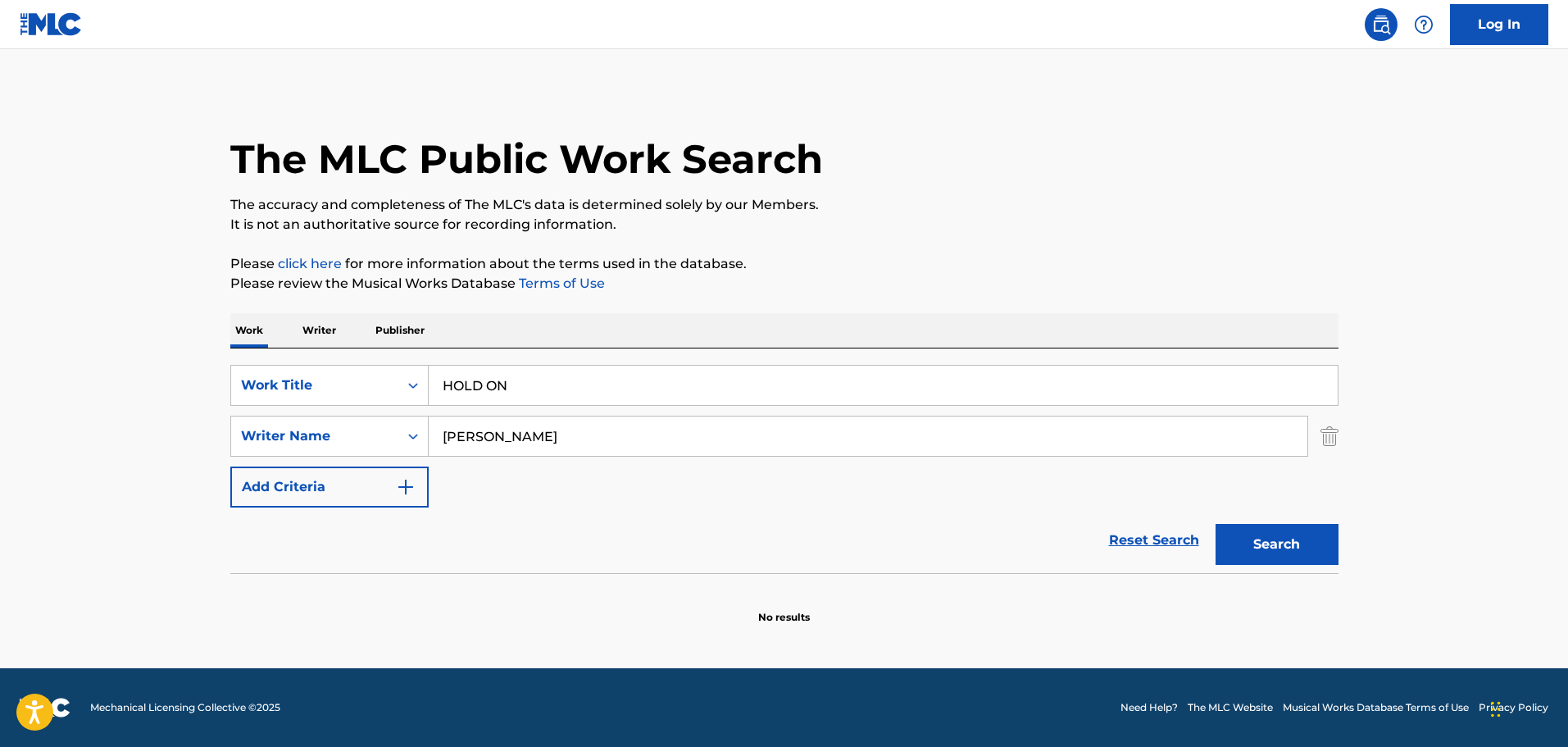
click at [1268, 546] on button "Search" at bounding box center [1276, 544] width 123 height 41
drag, startPoint x: 594, startPoint y: 447, endPoint x: 441, endPoint y: 447, distance: 153.0
click at [441, 447] on input "[PERSON_NAME]" at bounding box center [868, 435] width 878 height 39
paste input "[PERSON_NAME]"
type input "[PERSON_NAME]"
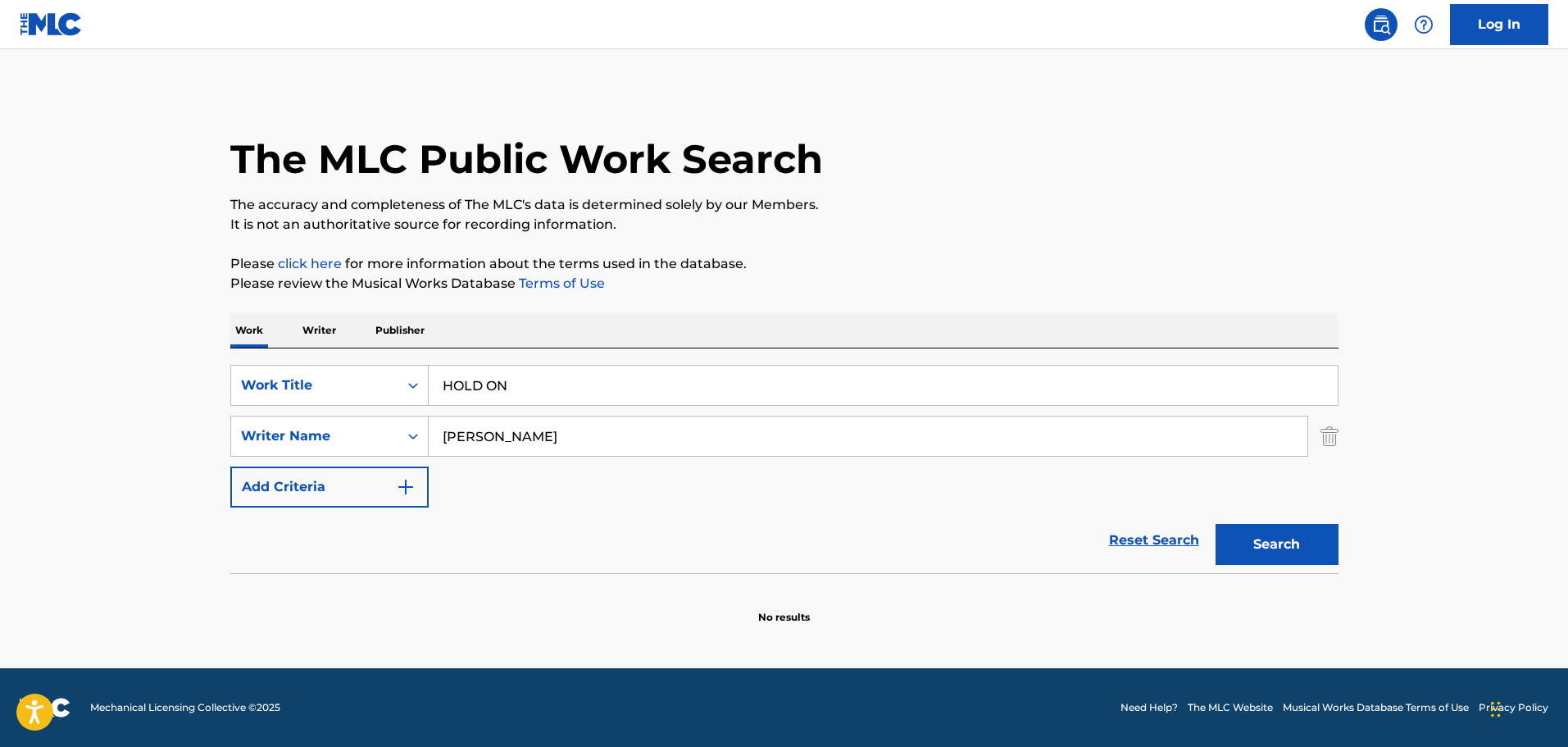
click at [1300, 542] on button "Search" at bounding box center [1276, 544] width 123 height 41
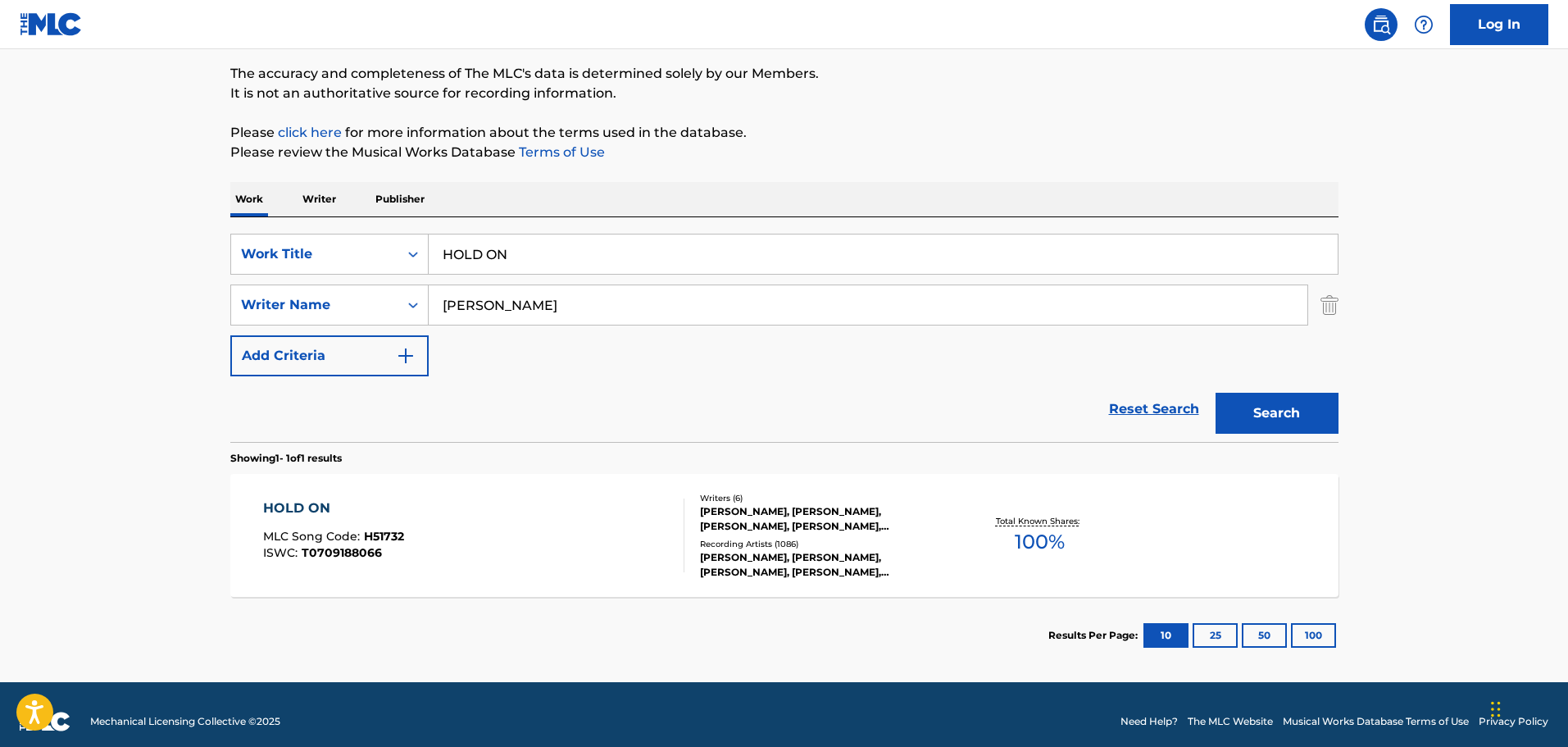
scroll to position [145, 0]
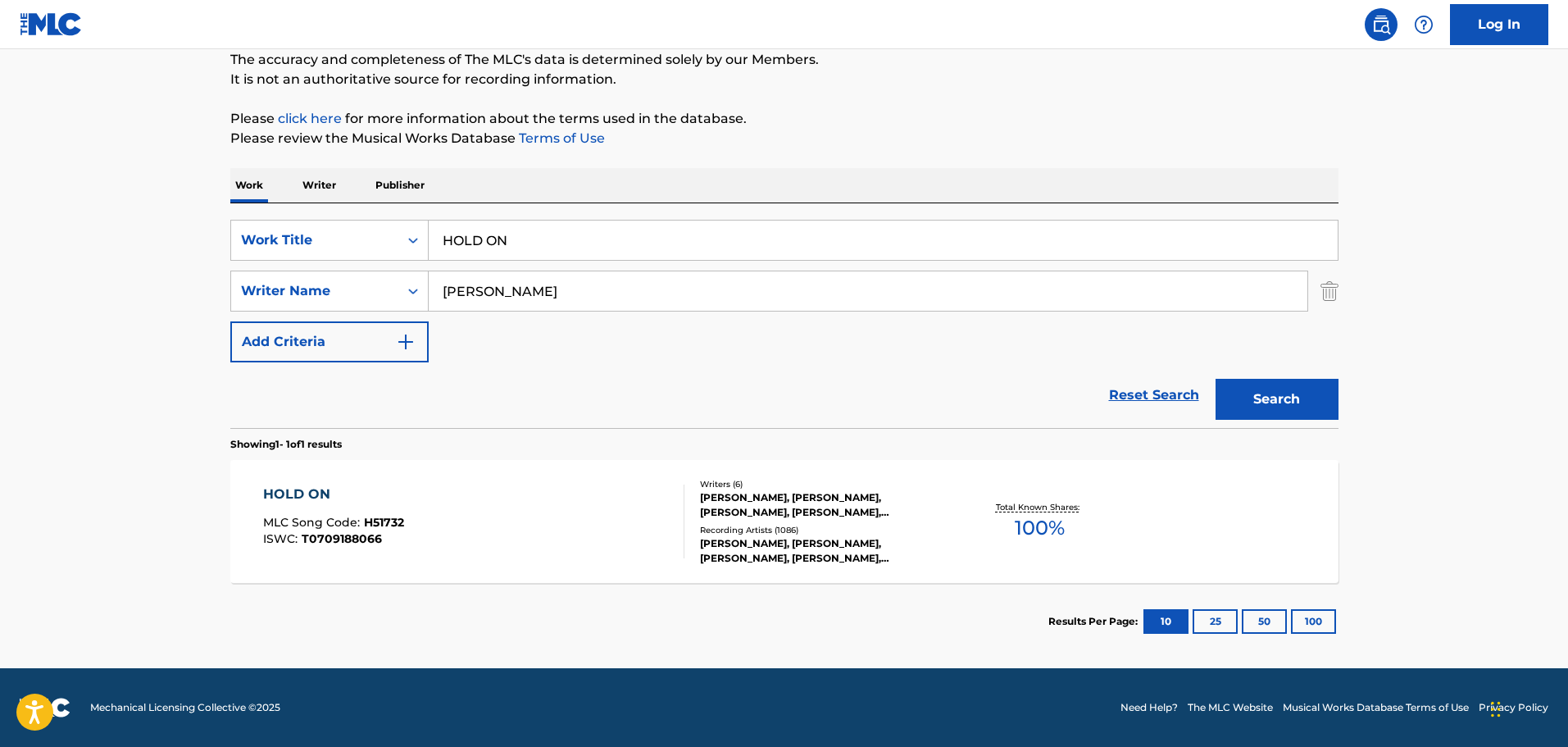
click at [796, 511] on div "[PERSON_NAME], [PERSON_NAME], [PERSON_NAME], [PERSON_NAME], [PERSON_NAME], [PER…" at bounding box center [824, 505] width 248 height 29
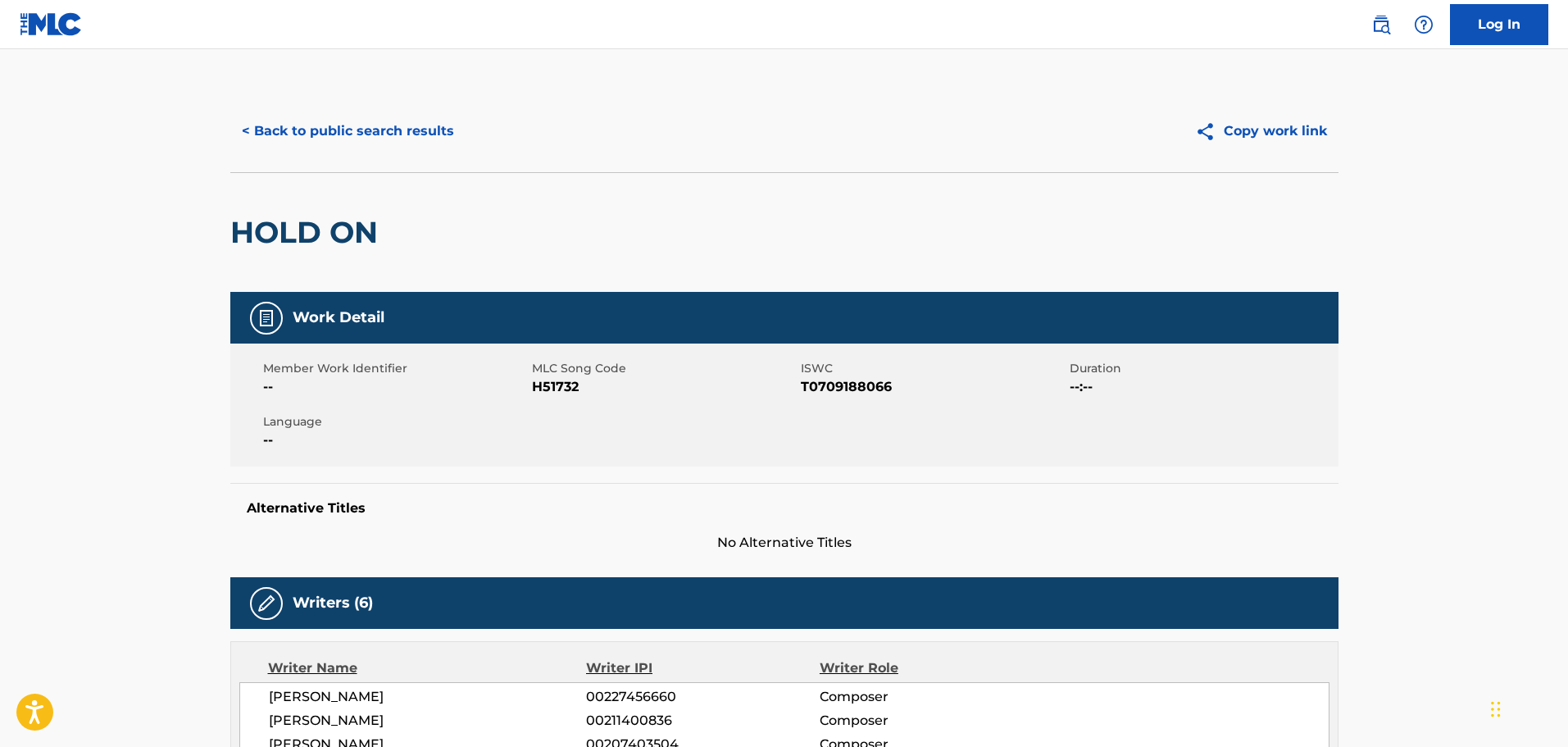
click at [440, 138] on button "< Back to public search results" at bounding box center [348, 131] width 235 height 41
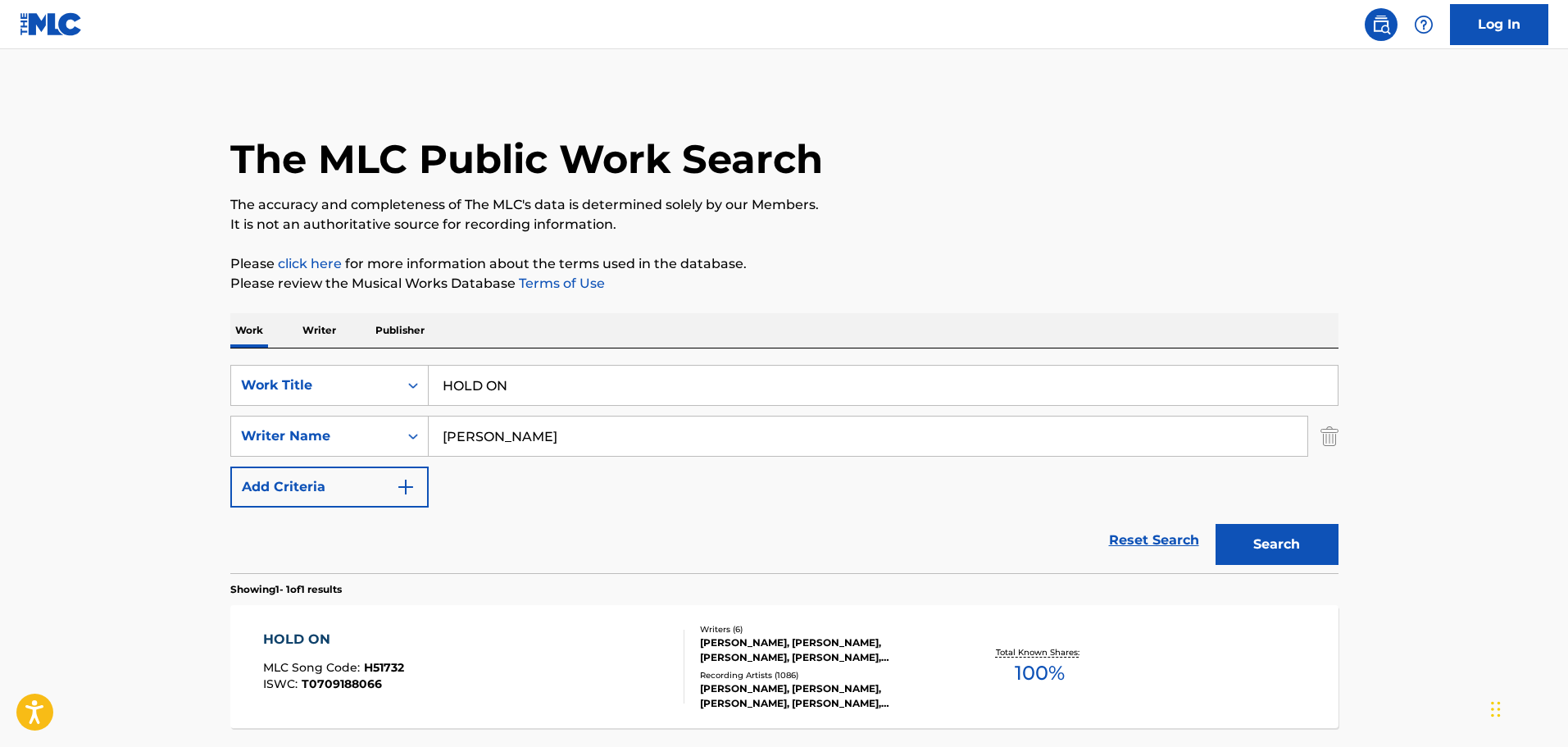
scroll to position [52, 0]
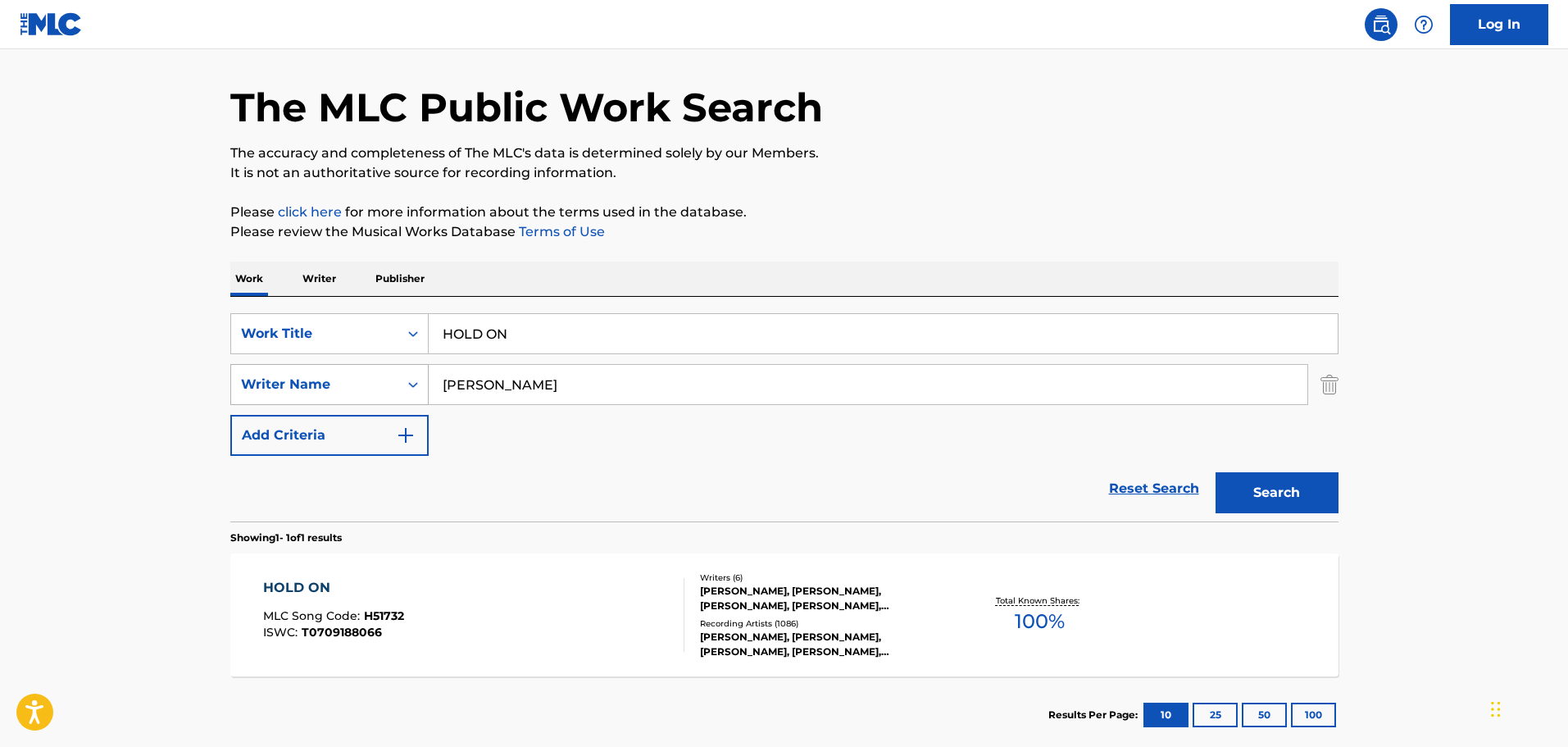
drag, startPoint x: 572, startPoint y: 388, endPoint x: 368, endPoint y: 392, distance: 204.0
click at [370, 392] on div "SearchWithCriteriab1d997be-fb19-43c0-a845-f61c4ee08677 Writer Name [PERSON_NAME]" at bounding box center [785, 384] width 1108 height 41
type input "[PERSON_NAME]"
drag, startPoint x: 522, startPoint y: 344, endPoint x: 437, endPoint y: 344, distance: 85.0
click at [437, 344] on input "HOLD ON" at bounding box center [883, 334] width 909 height 39
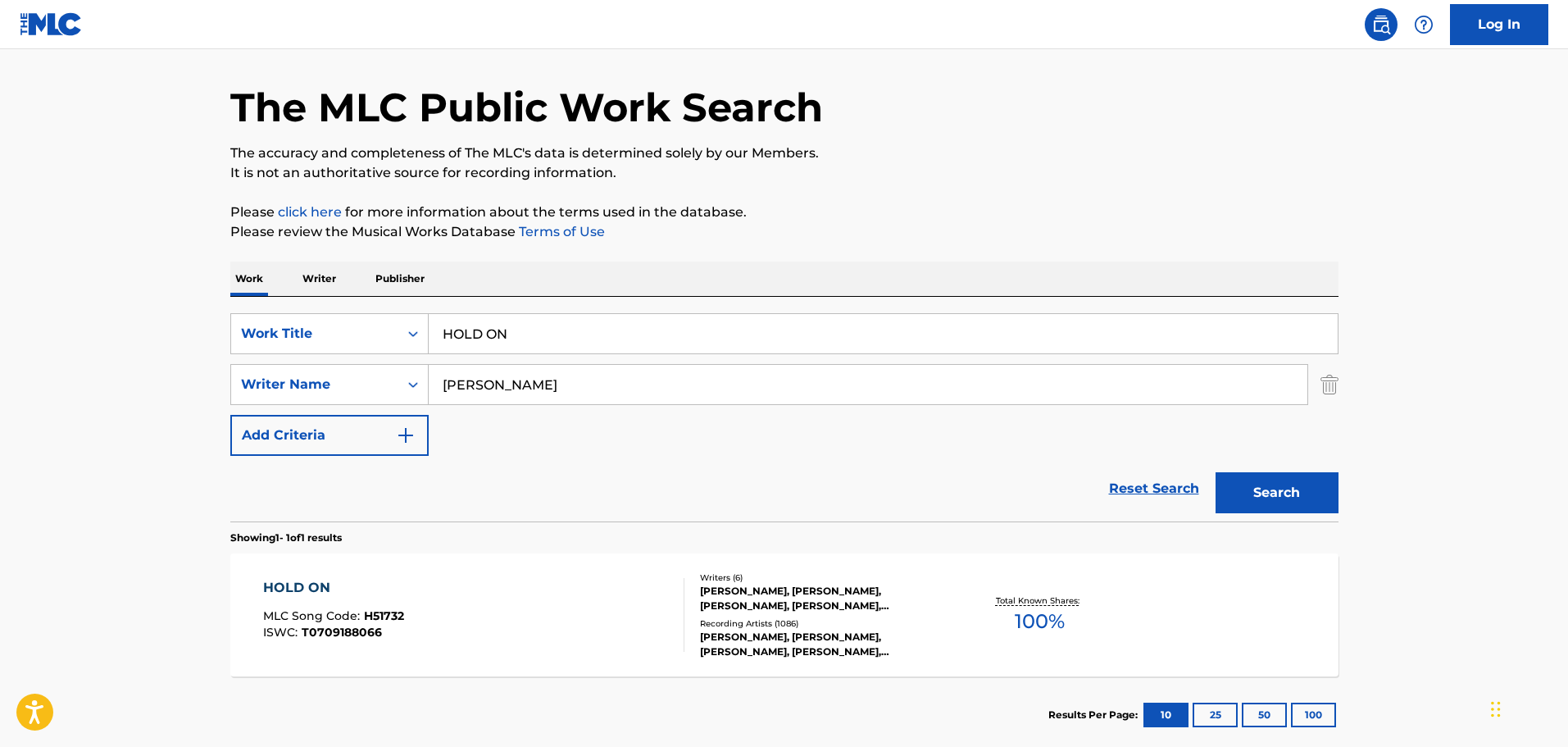
paste input "Don't Mess With [PERSON_NAME]"
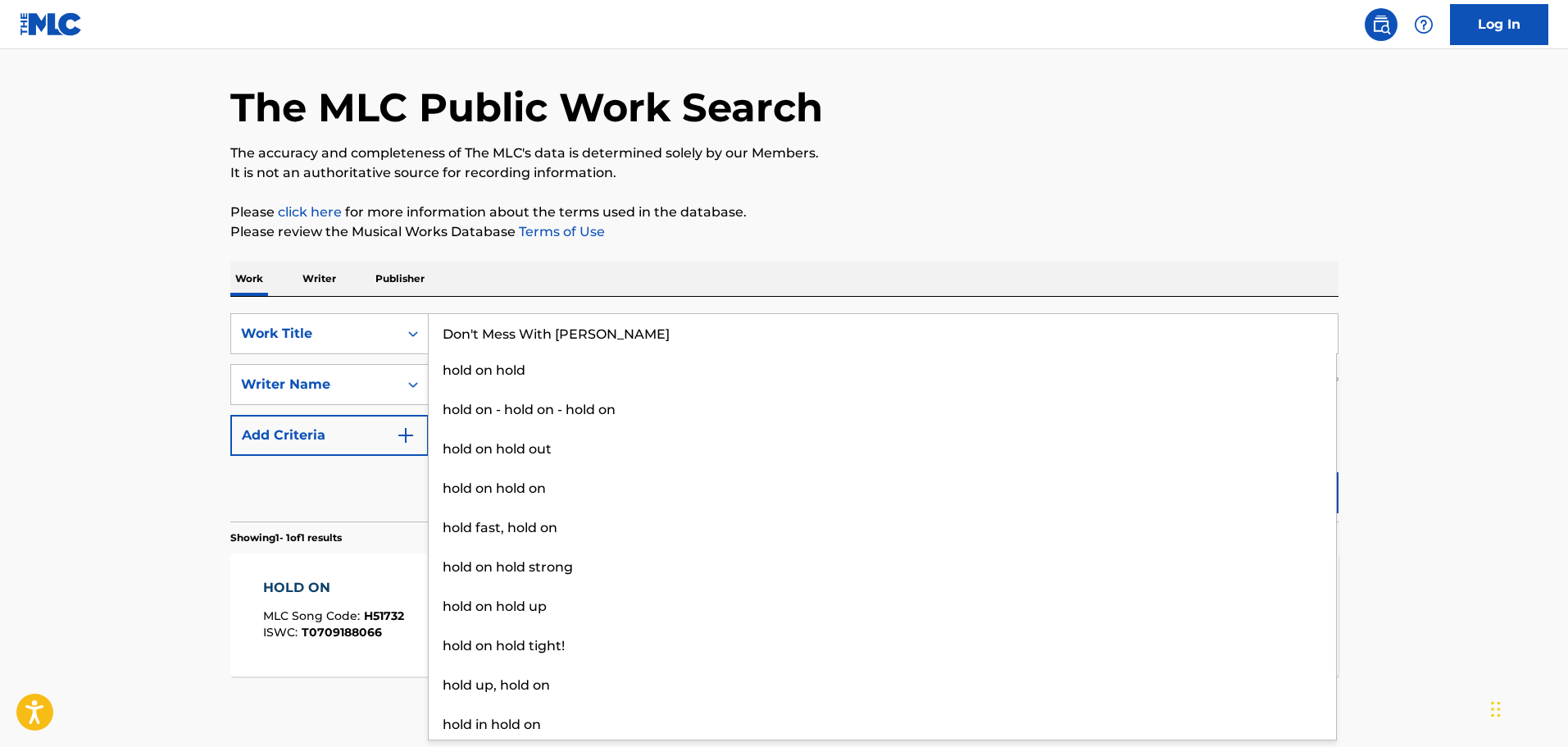
type input "Don't Mess With [PERSON_NAME]"
click at [1136, 197] on div "The MLC Public Work Search The accuracy and completeness of The MLC's data is d…" at bounding box center [784, 395] width 1147 height 715
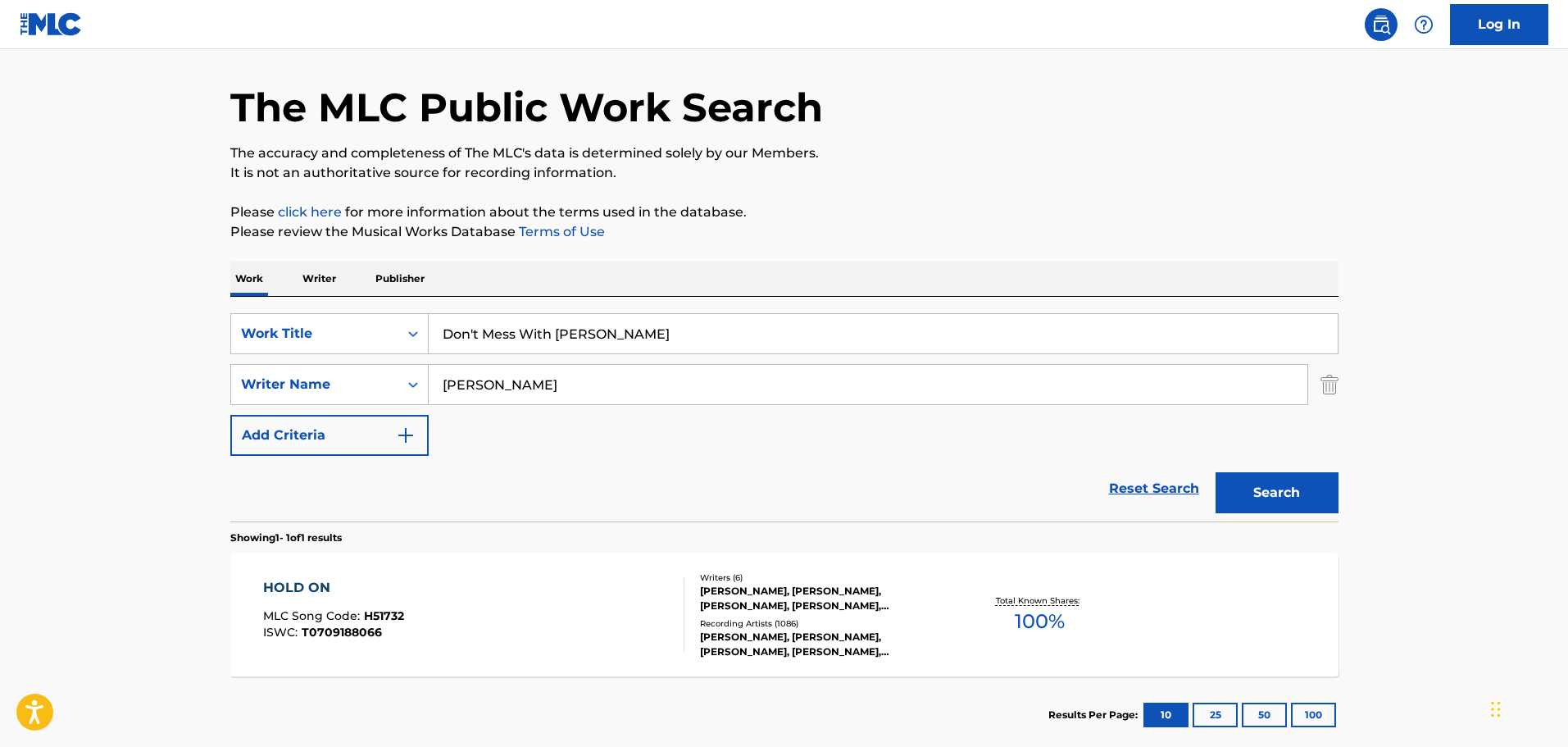
click at [1301, 483] on button "Search" at bounding box center [1276, 493] width 123 height 41
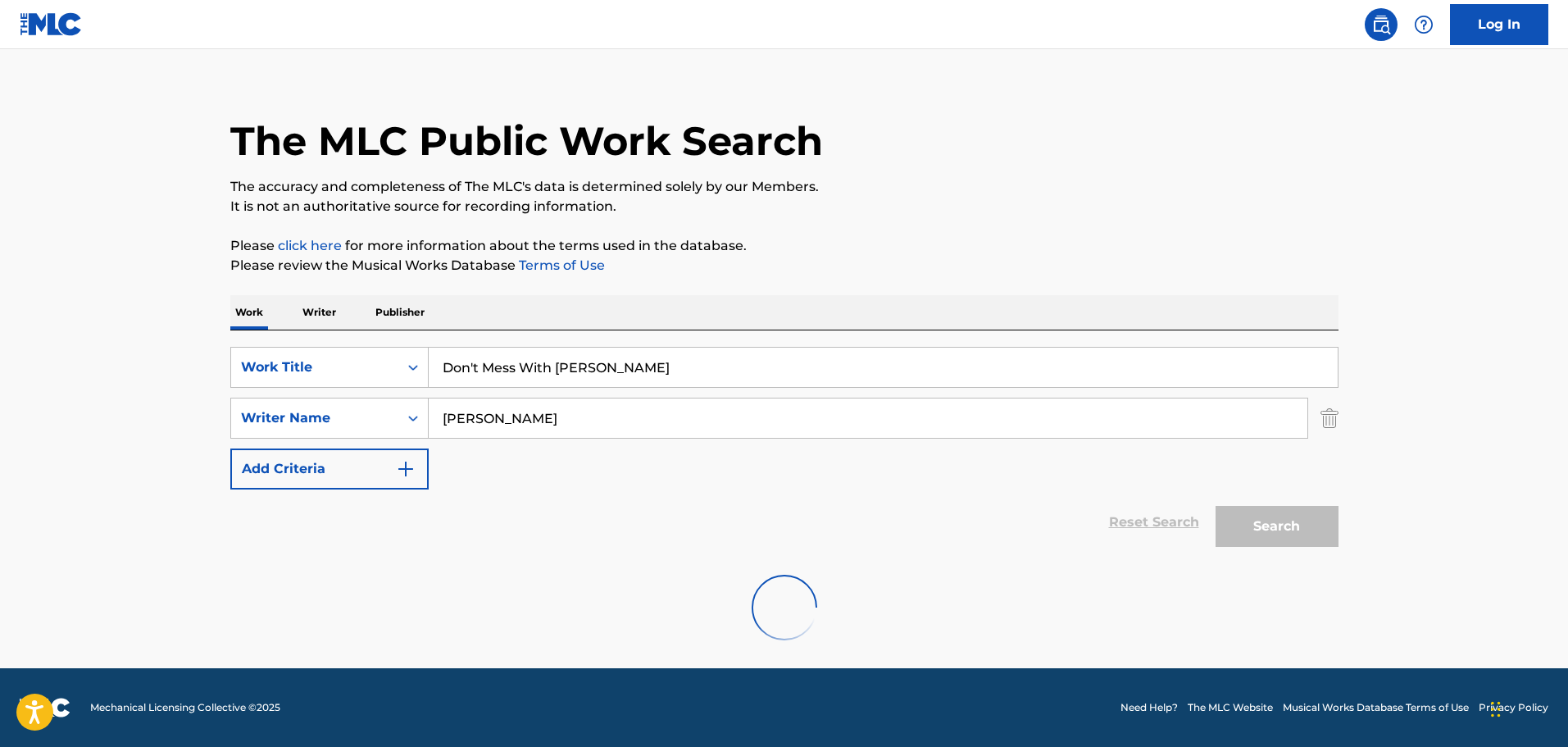
scroll to position [0, 0]
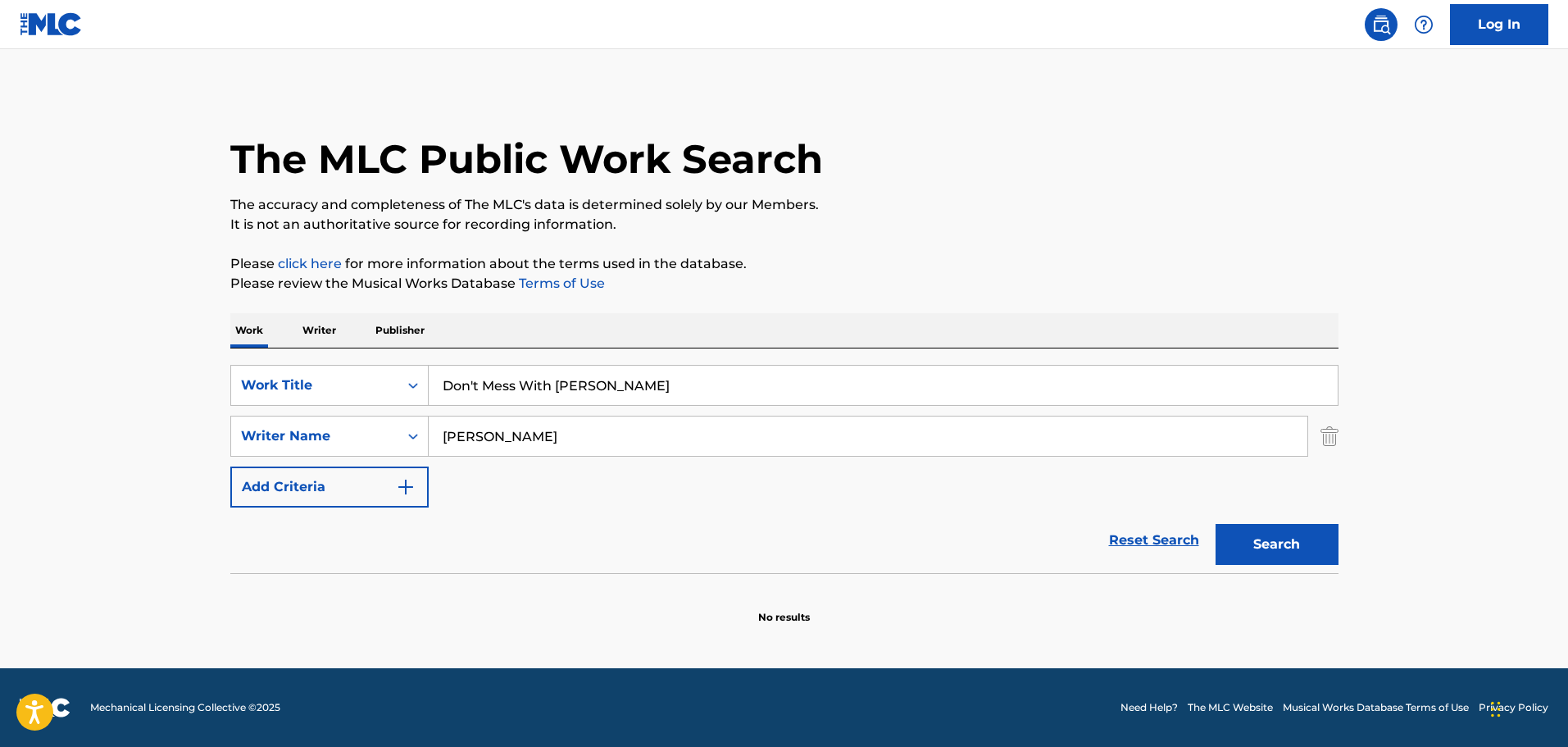
click at [1283, 557] on button "Search" at bounding box center [1276, 544] width 123 height 41
click at [507, 450] on input "[PERSON_NAME]" at bounding box center [868, 435] width 878 height 39
type input "[PERSON_NAME]"
click at [1296, 544] on button "Search" at bounding box center [1276, 544] width 123 height 41
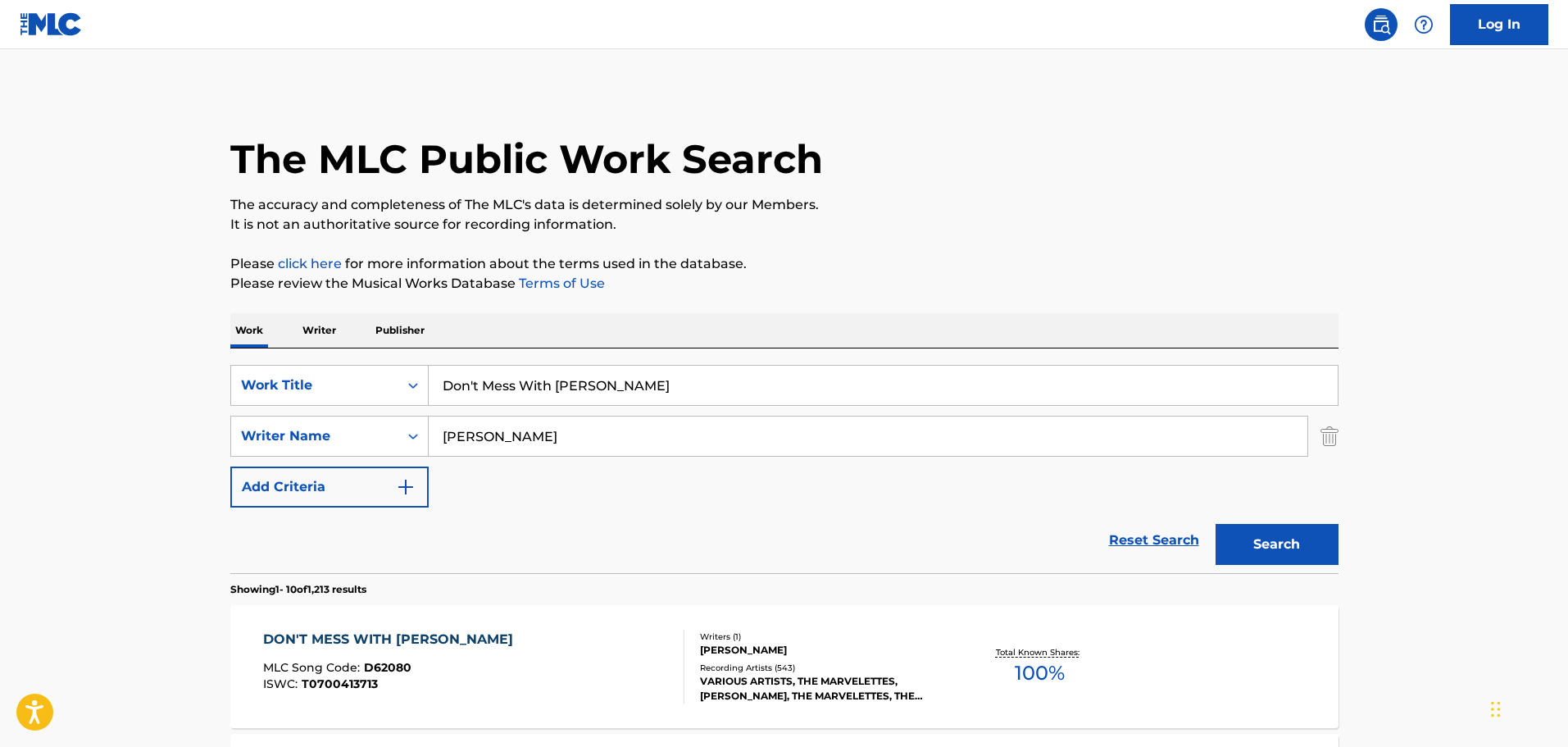
scroll to position [246, 0]
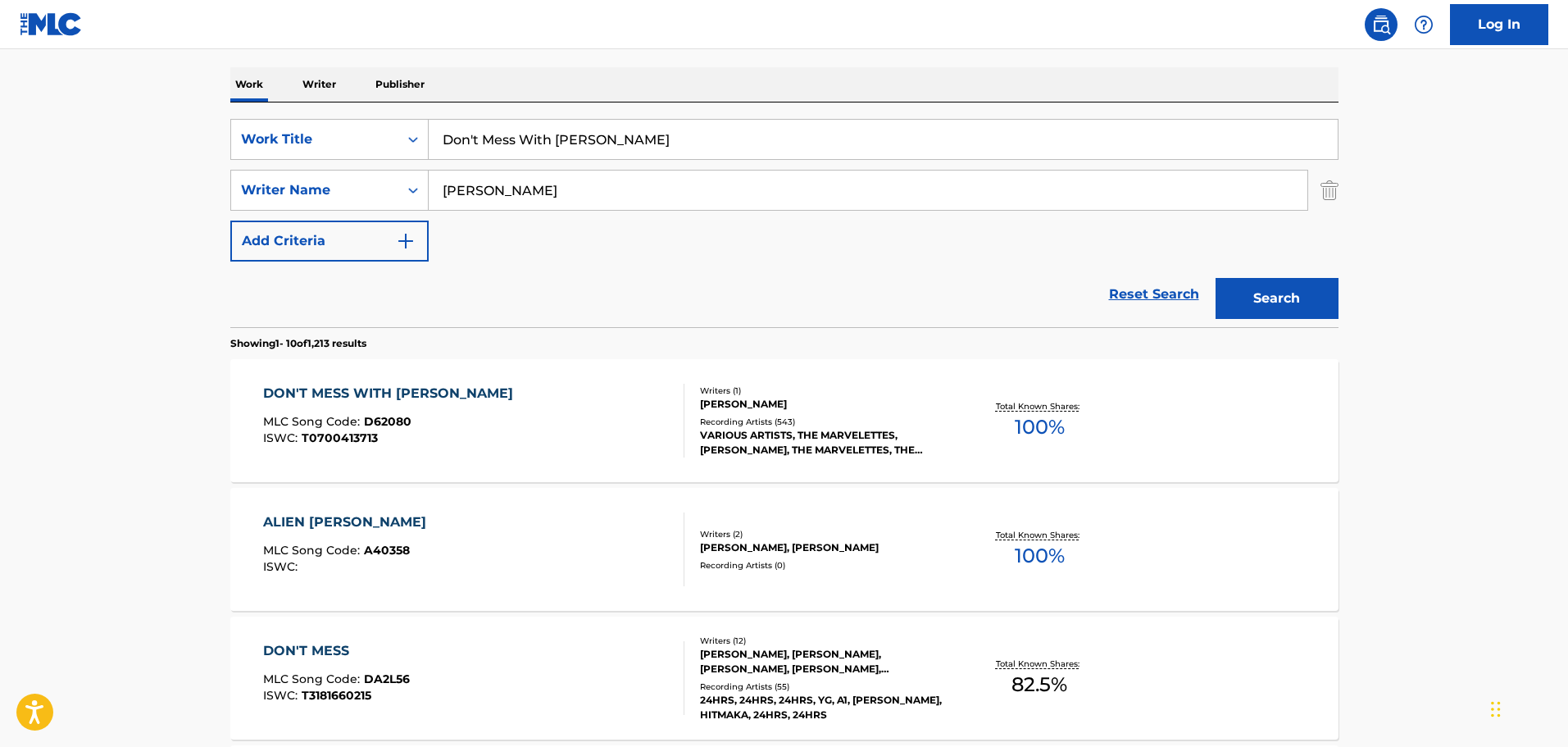
click at [742, 429] on div "VARIOUS ARTISTS, THE MARVELETTES, [PERSON_NAME], THE MARVELETTES, THE MARVELETT…" at bounding box center [824, 443] width 248 height 29
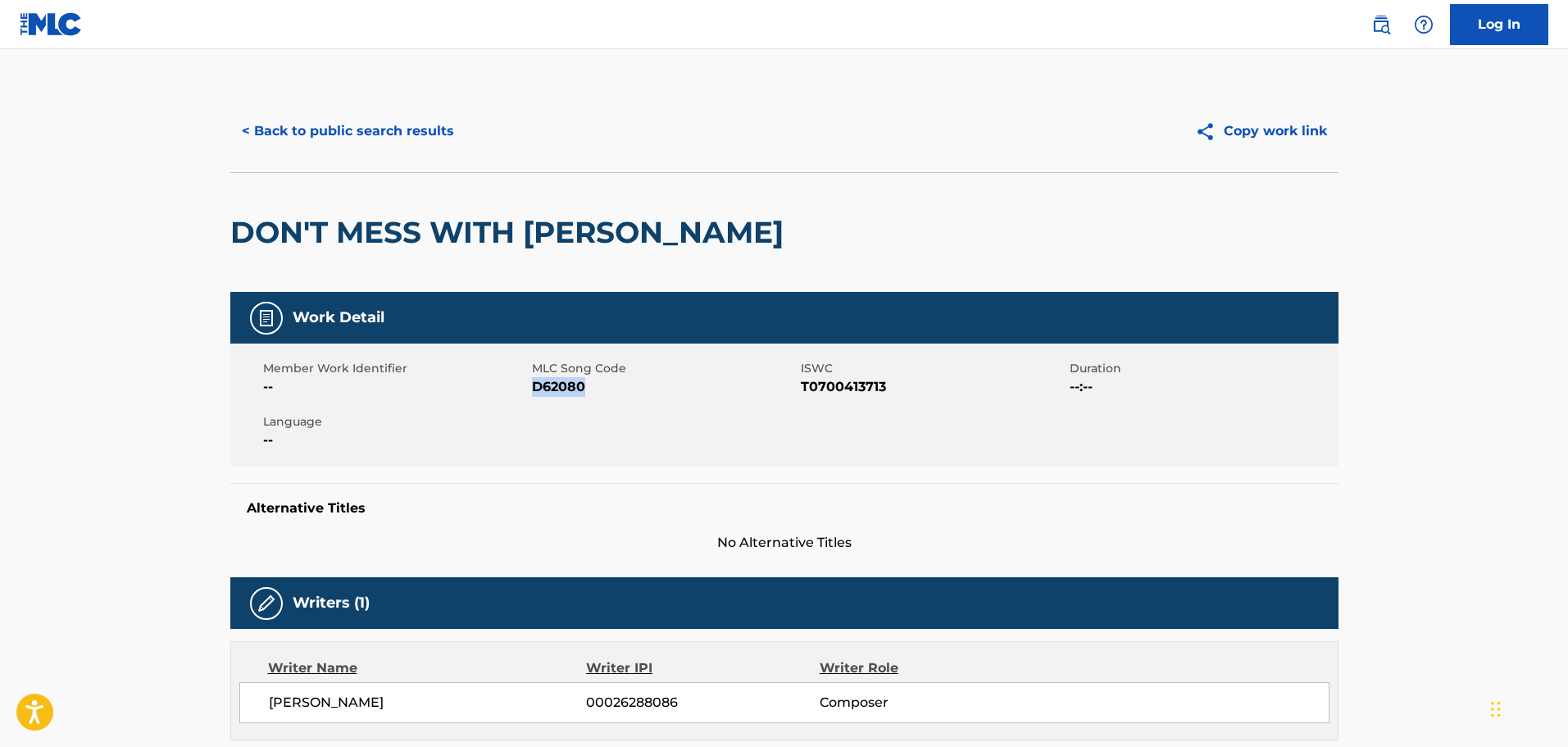
drag, startPoint x: 587, startPoint y: 390, endPoint x: 536, endPoint y: 396, distance: 51.4
click at [536, 396] on span "D62080" at bounding box center [664, 387] width 264 height 20
copy span "D62080"
